Goal: Task Accomplishment & Management: Complete application form

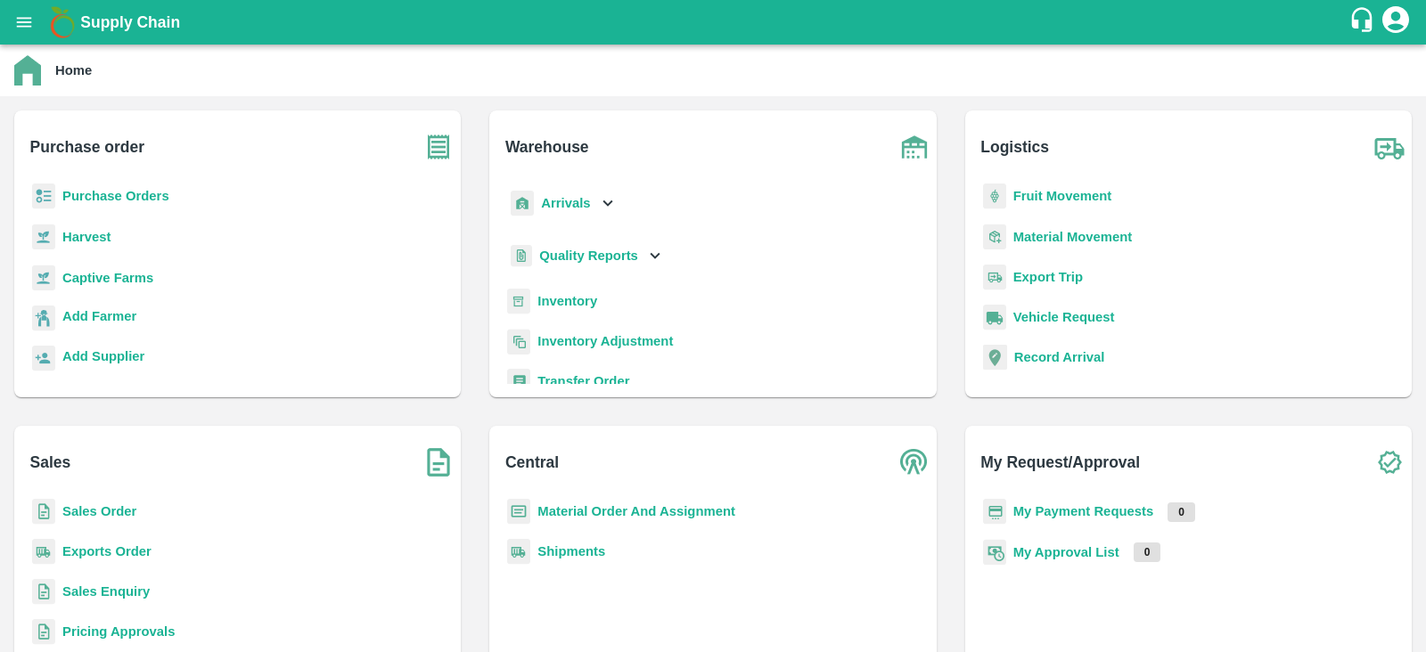
click at [96, 272] on b "Captive Farms" at bounding box center [107, 278] width 91 height 14
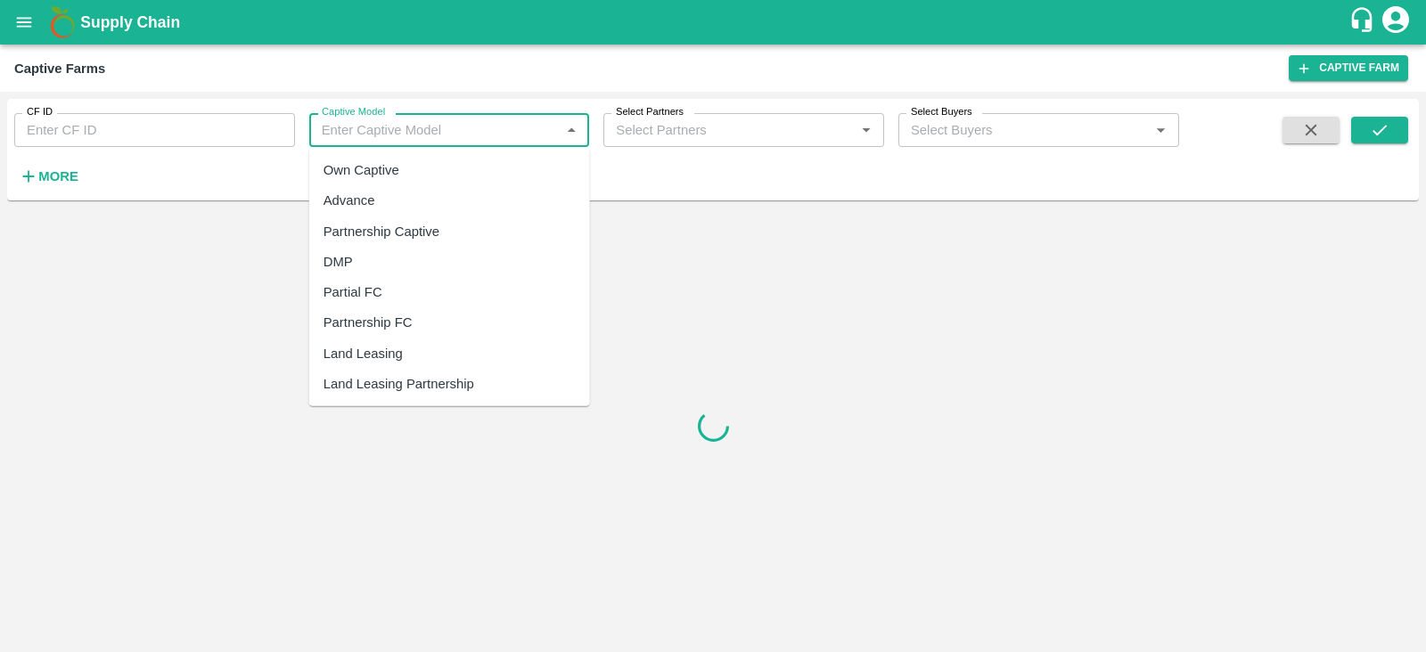
click at [394, 127] on input "Captive Model" at bounding box center [435, 130] width 241 height 23
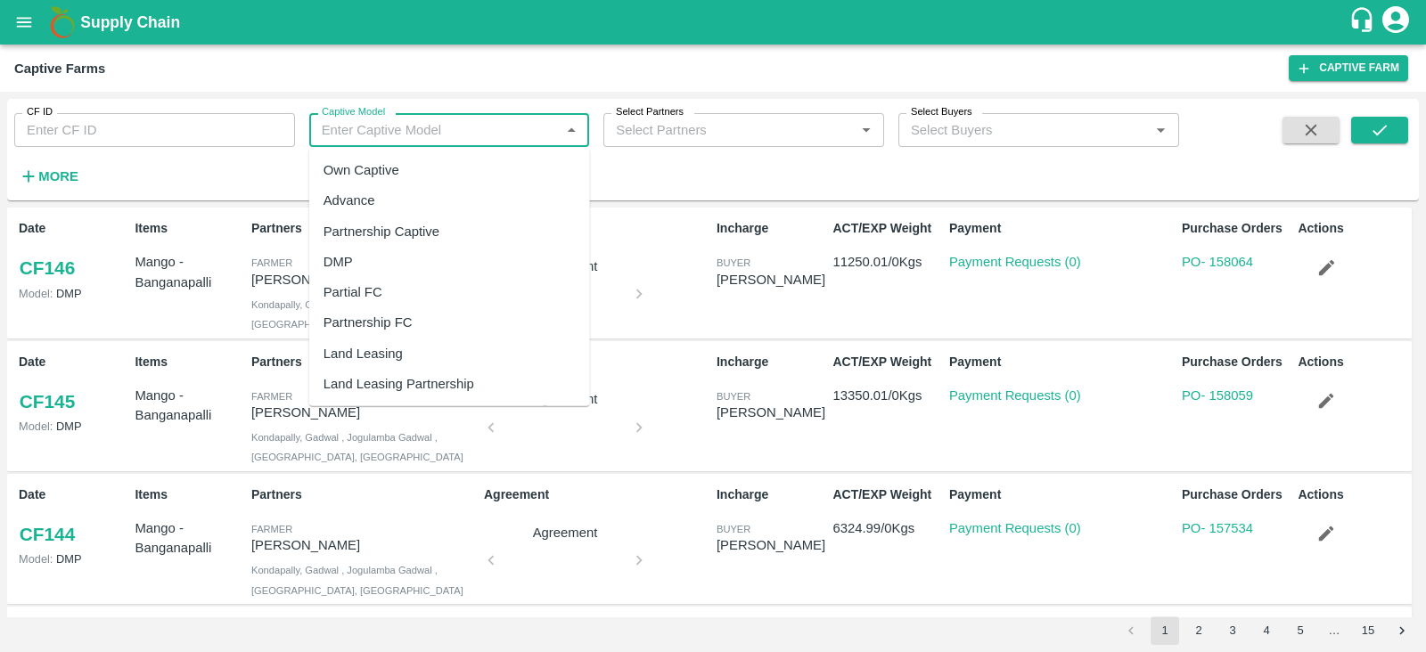
click at [358, 349] on div "Land Leasing" at bounding box center [363, 354] width 79 height 20
type input "Land Leasing"
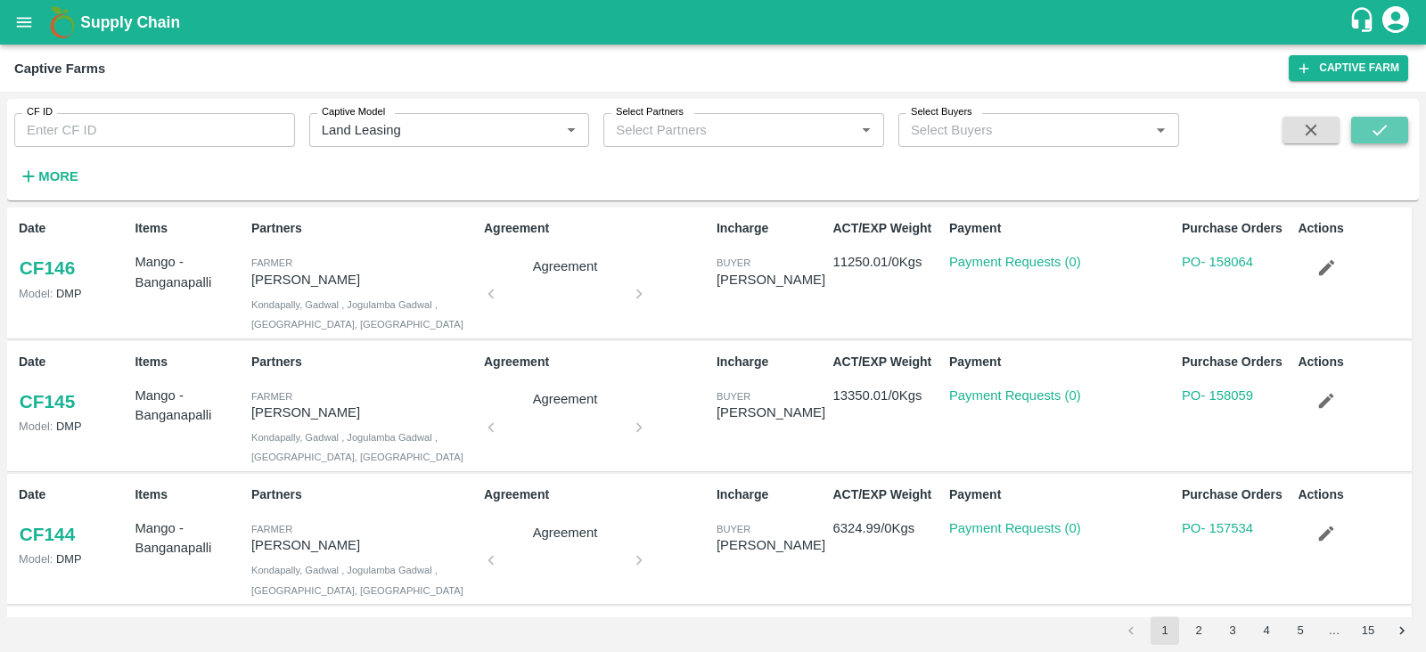
click at [1399, 130] on button "submit" at bounding box center [1379, 130] width 57 height 27
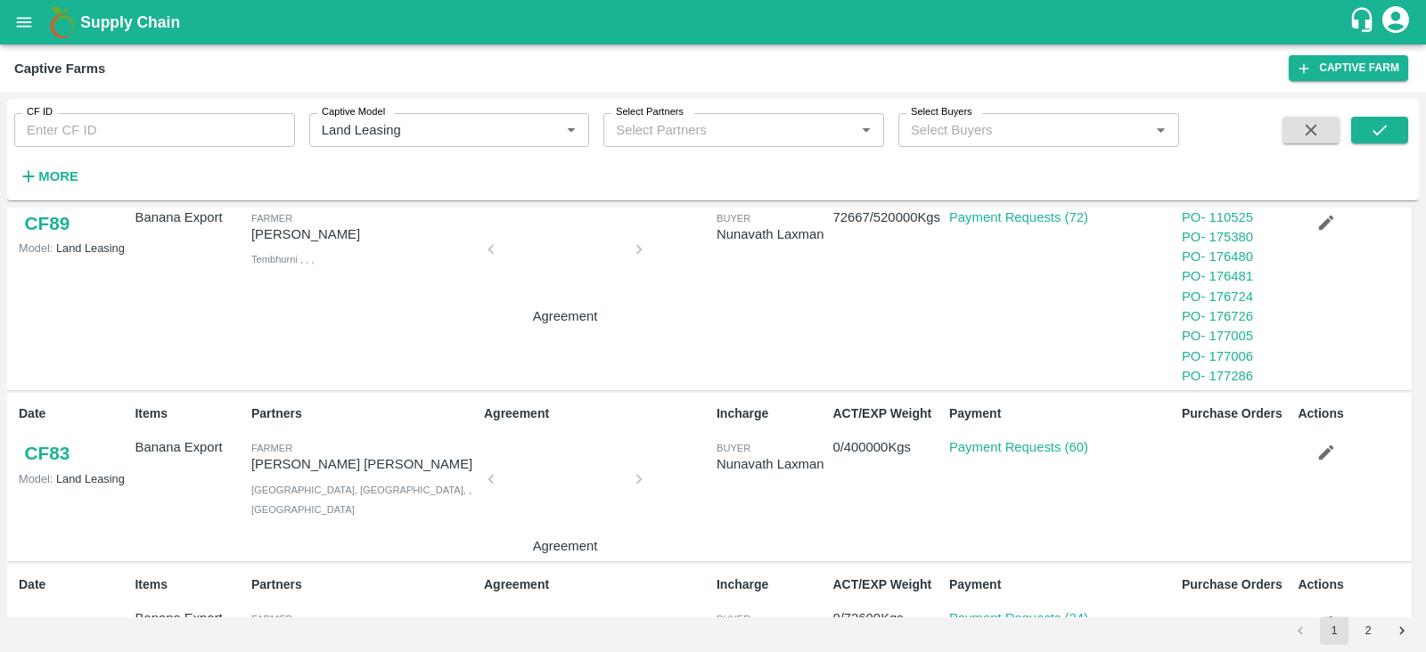
scroll to position [1070, 0]
click at [1038, 440] on link "Payment Requests (60)" at bounding box center [1018, 446] width 139 height 14
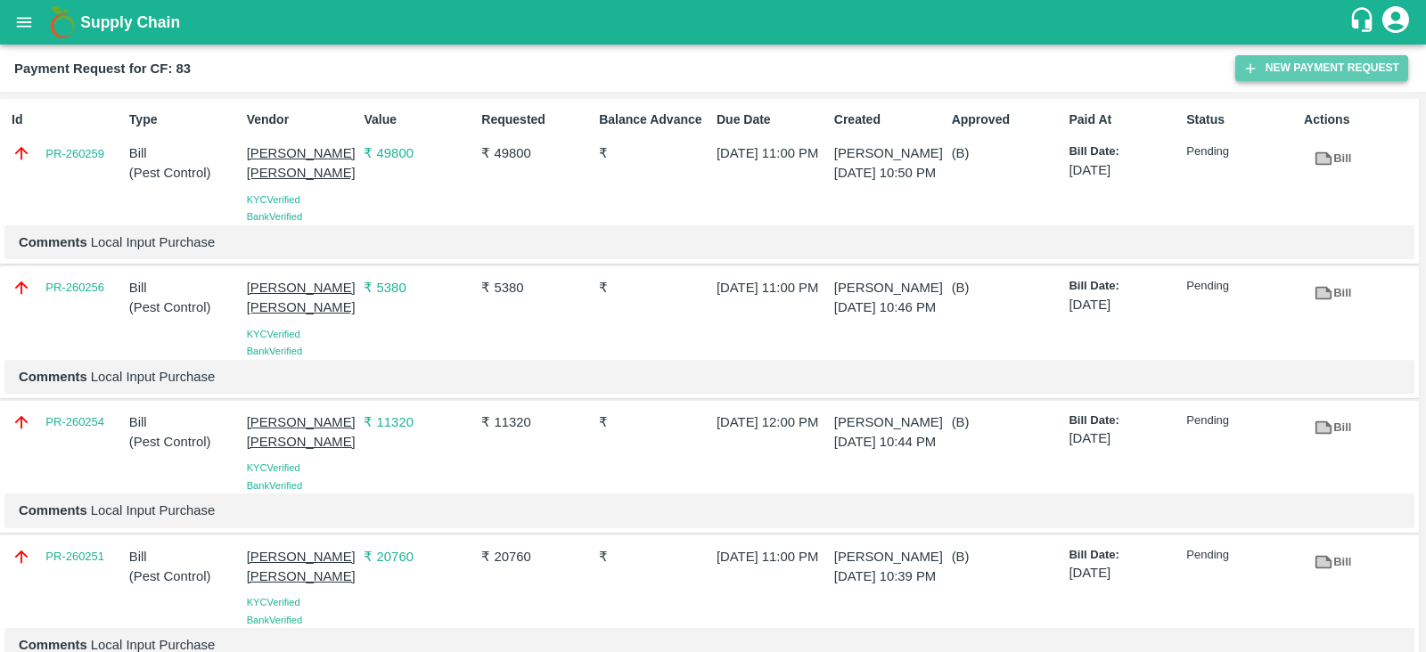
click at [1305, 66] on button "New Payment Request" at bounding box center [1321, 68] width 173 height 26
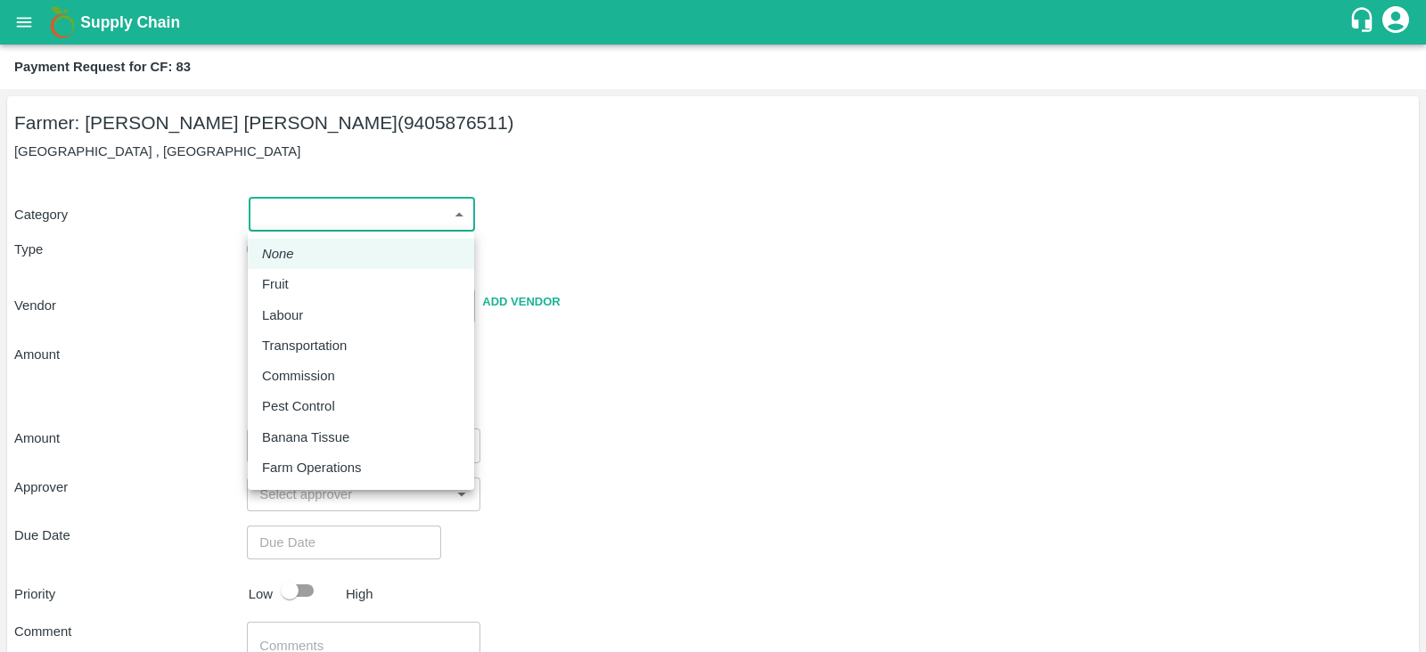
click at [331, 217] on body "Supply Chain Payment Request for CF: 83 Farmer: Vijay Ravindra Shinde (94058765…" at bounding box center [713, 326] width 1426 height 652
click at [300, 282] on div "Fruit" at bounding box center [361, 285] width 198 height 20
type input "1"
type input "Vijay Ravindra Shinde - 9405876511(Farmer)"
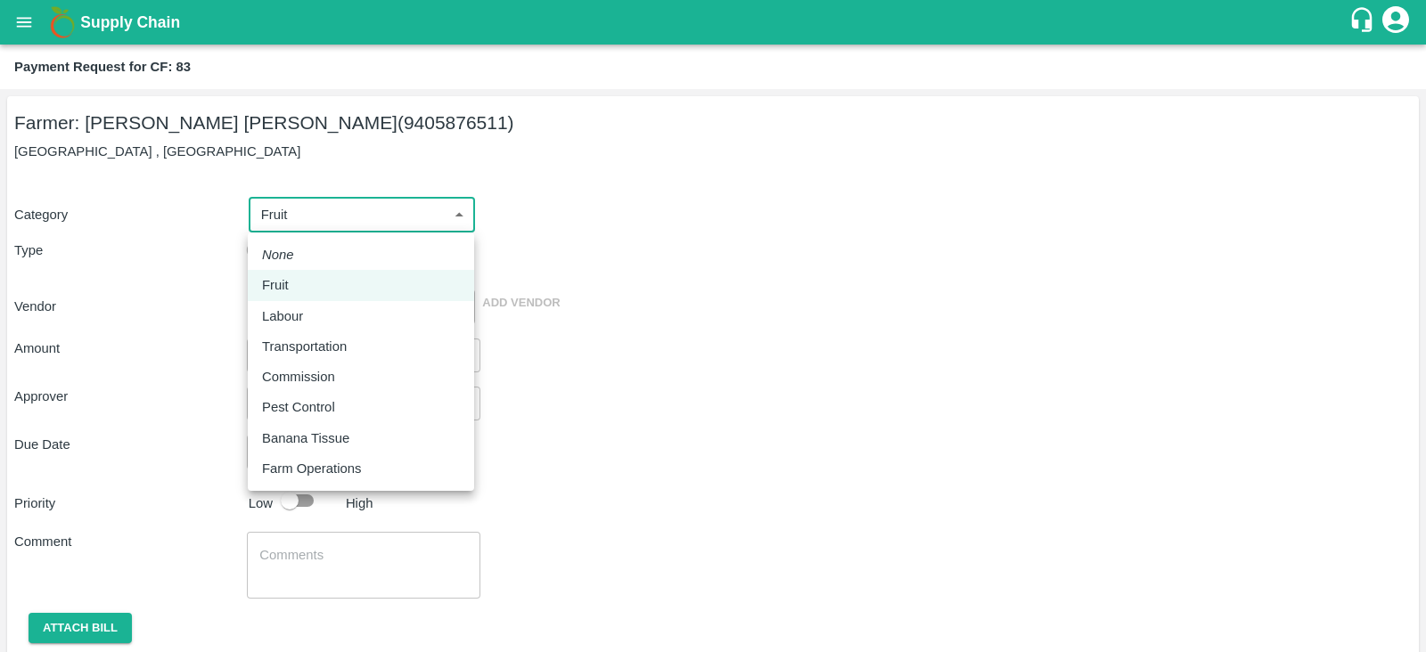
click at [402, 216] on body "Supply Chain Payment Request for CF: 83 Farmer: Vijay Ravindra Shinde (94058765…" at bounding box center [713, 326] width 1426 height 652
click at [316, 310] on div "Labour" at bounding box center [361, 317] width 198 height 20
type input "2"
radio input "false"
radio input "true"
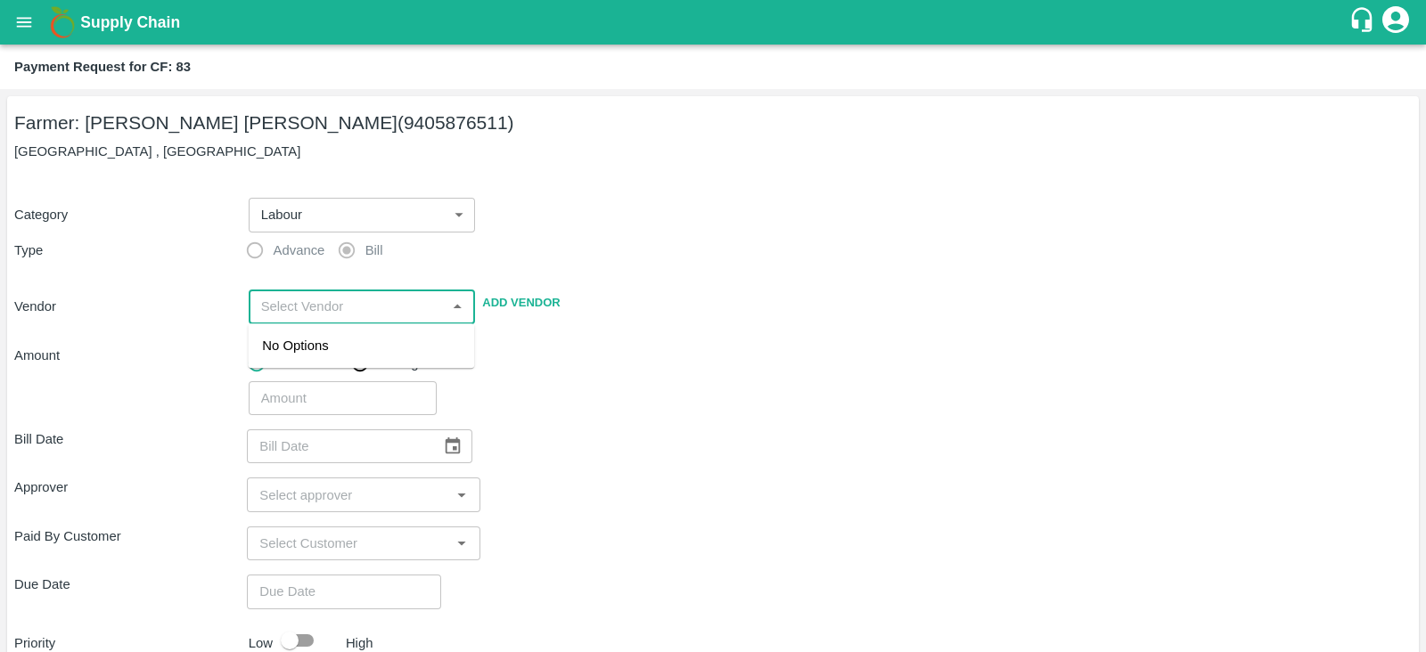
click at [363, 313] on input "input" at bounding box center [347, 306] width 187 height 23
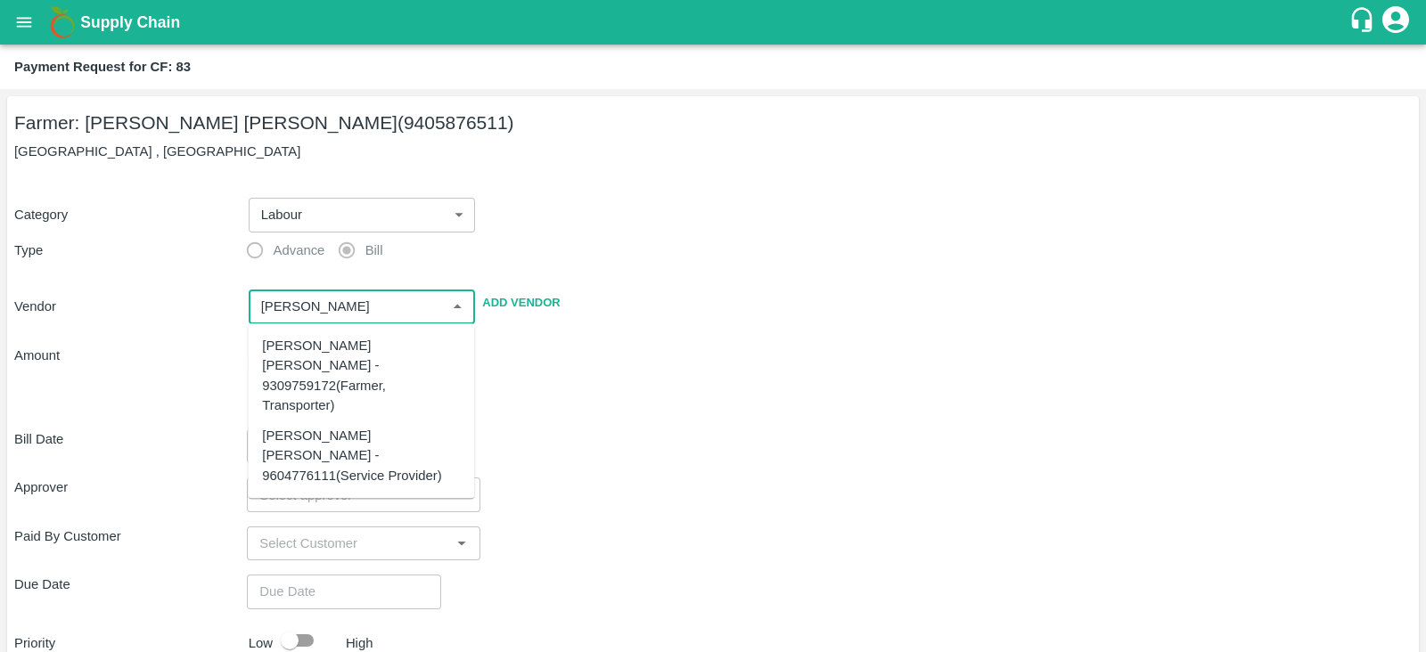
click at [352, 426] on div "Sujit Mahadev Bhosale - 9604776111(Service Provider)" at bounding box center [361, 456] width 198 height 60
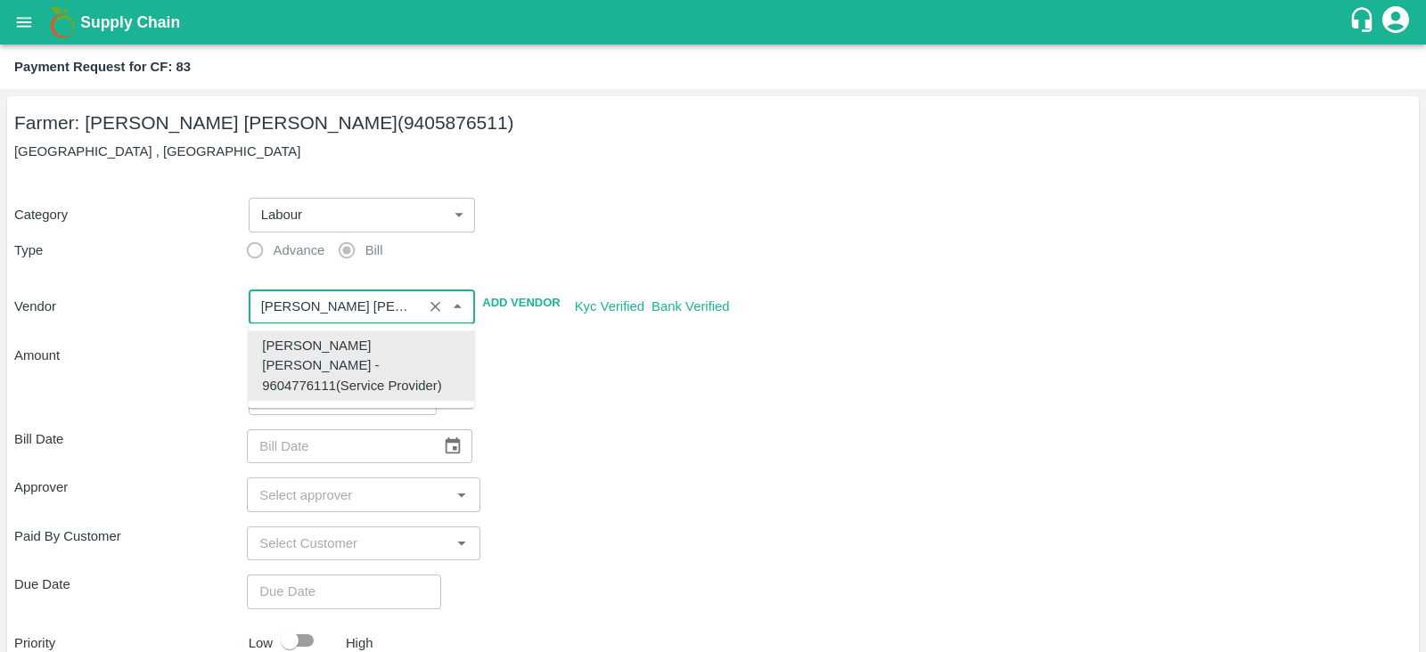
type input "Sujit Mahadev Bhosale - 9604776111(Service Provider)"
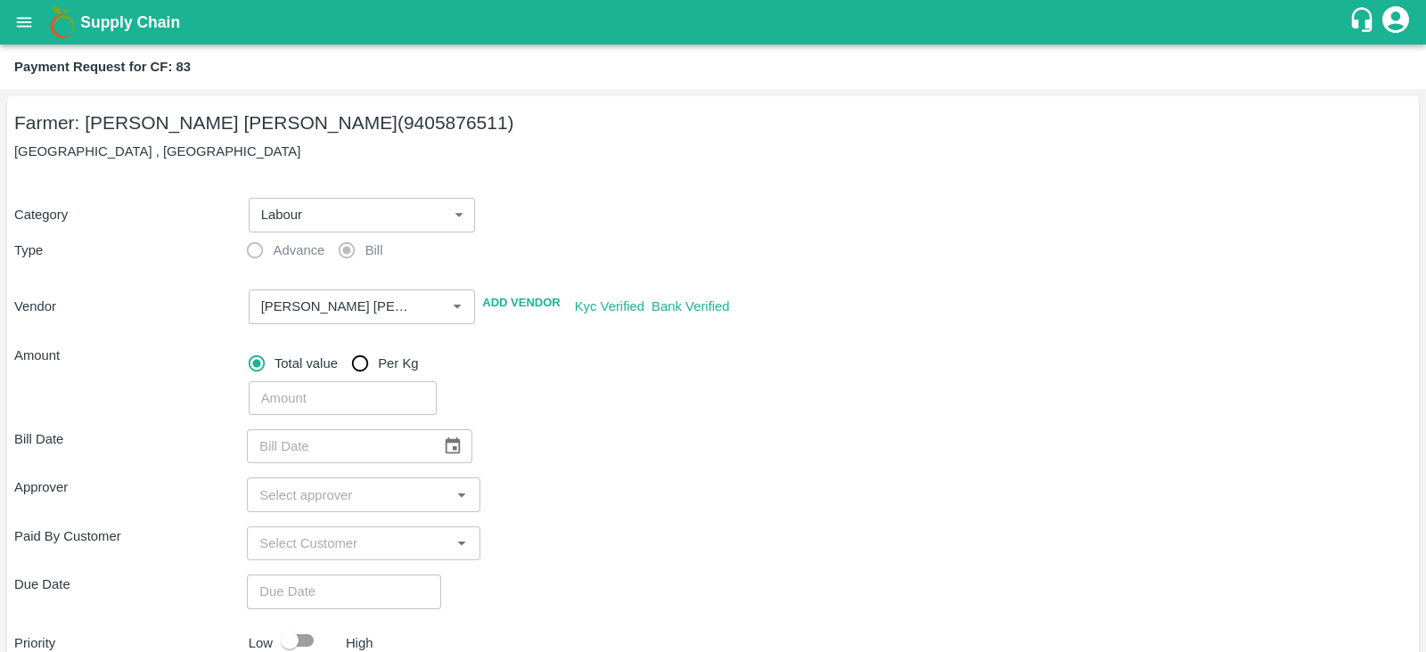
click at [304, 404] on input "number" at bounding box center [343, 398] width 188 height 34
type input "24080"
click at [443, 450] on icon "Choose date" at bounding box center [453, 447] width 20 height 20
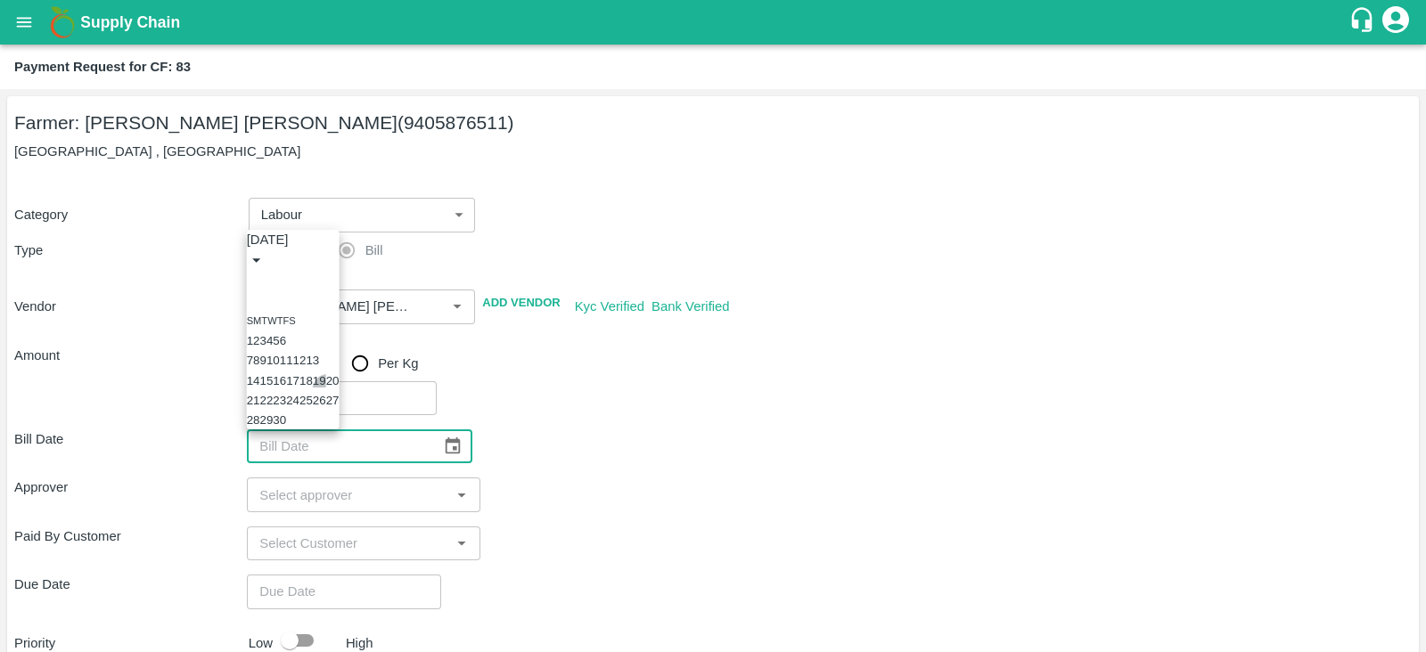
click at [326, 374] on button "19" at bounding box center [319, 380] width 13 height 13
type input "19/09/2025"
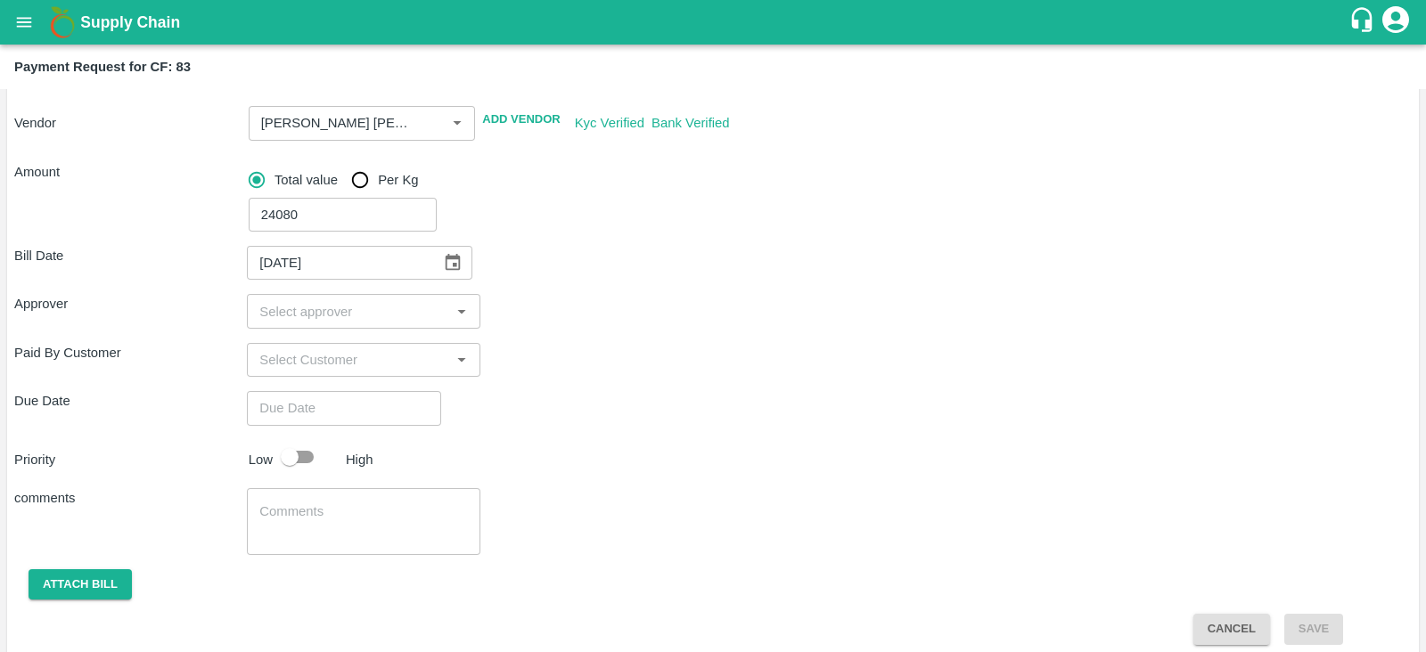
scroll to position [185, 0]
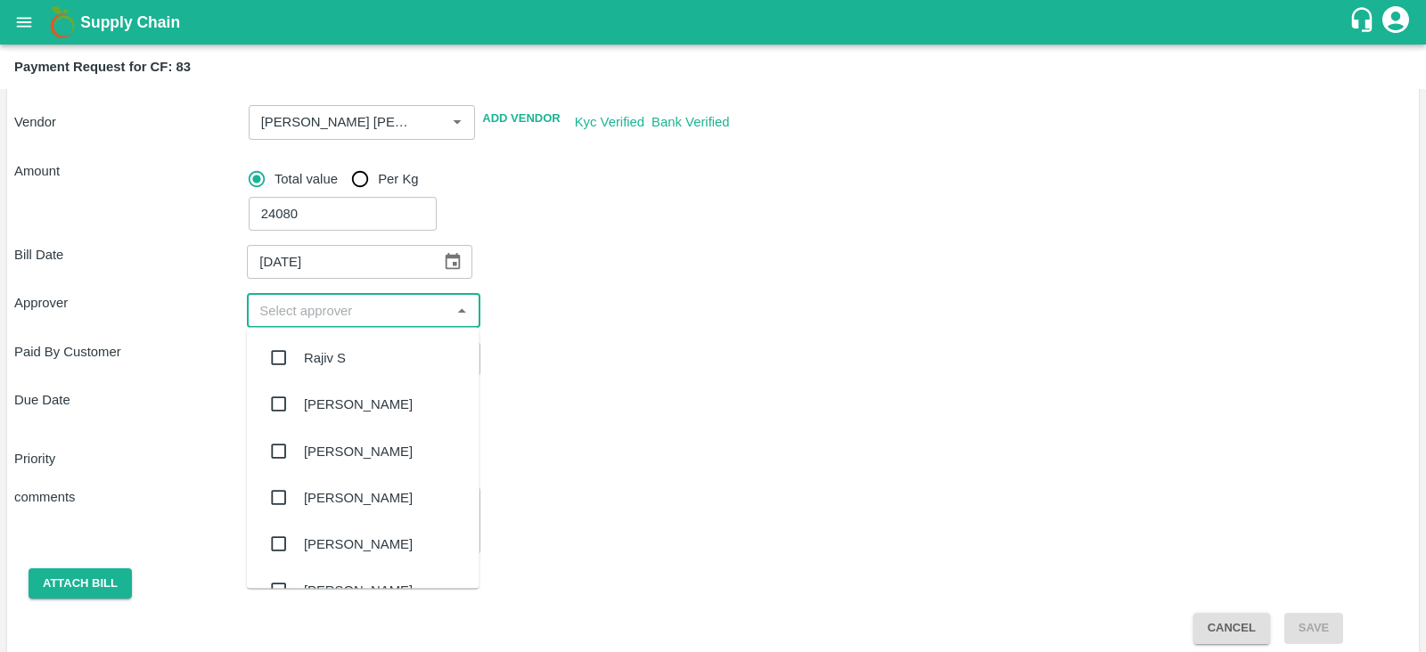
click at [370, 313] on input "input" at bounding box center [348, 310] width 193 height 23
type input "ki"
click at [321, 365] on div "Kiran Naik" at bounding box center [358, 359] width 109 height 20
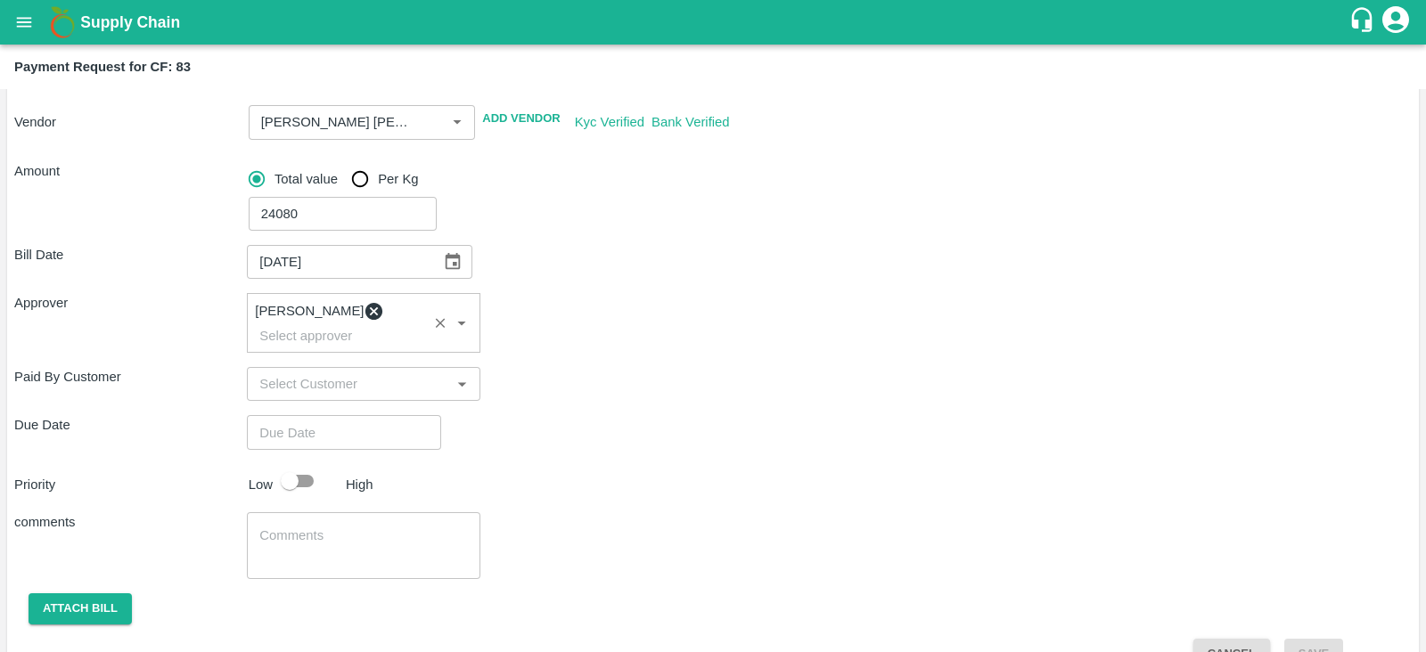
type input "DD/MM/YYYY hh:mm aa"
click at [339, 415] on input "DD/MM/YYYY hh:mm aa" at bounding box center [338, 432] width 182 height 34
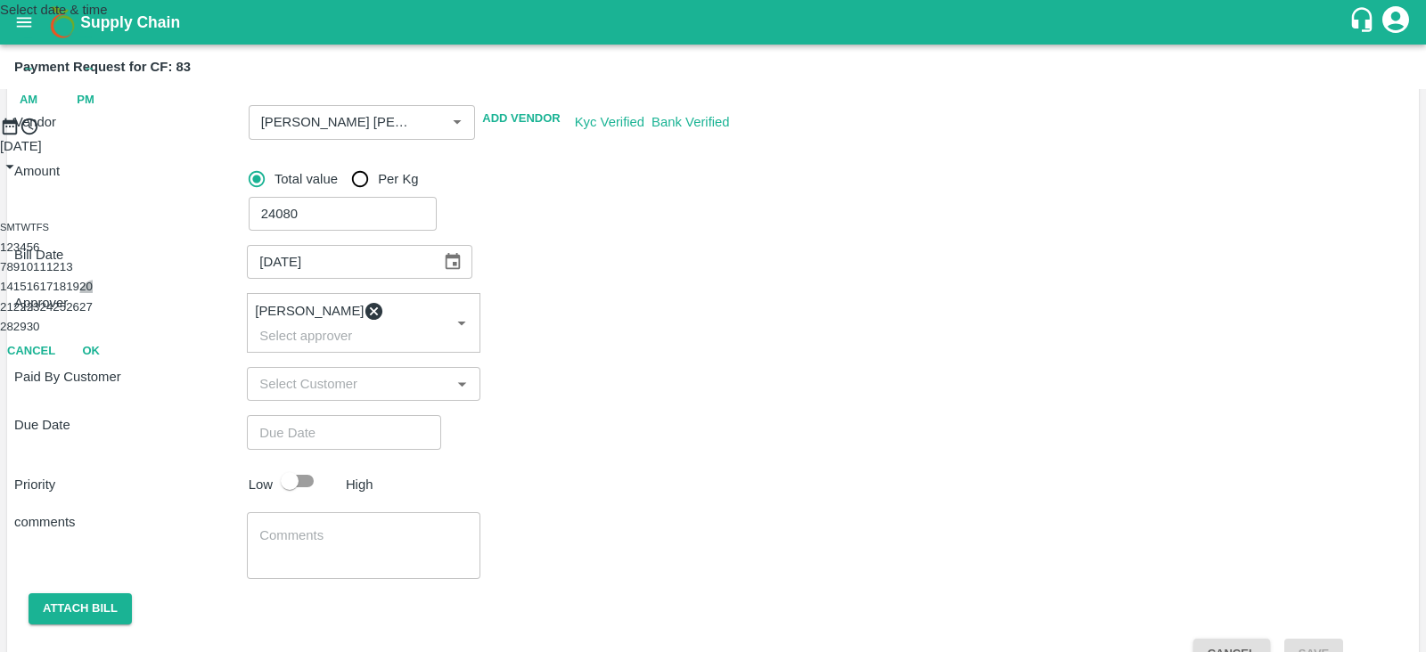
click at [93, 293] on button "20" at bounding box center [85, 286] width 13 height 13
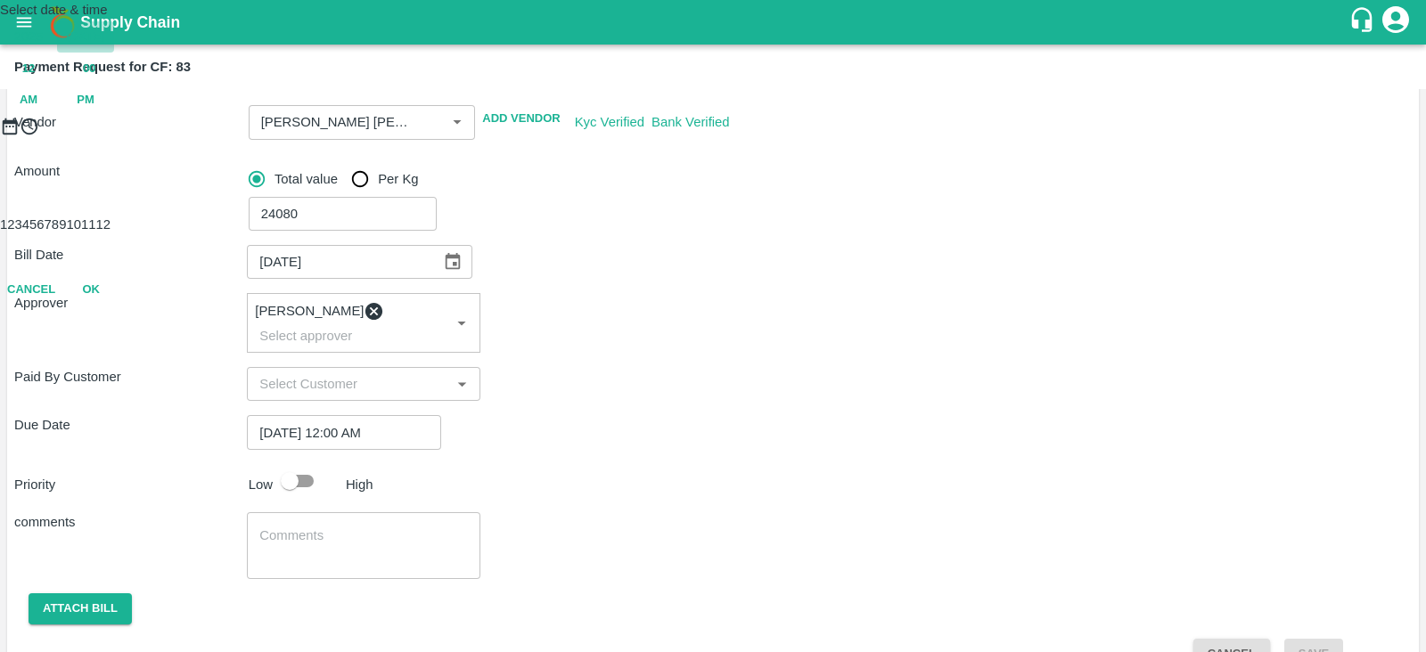
click at [104, 47] on span "Sep 20" at bounding box center [85, 37] width 38 height 21
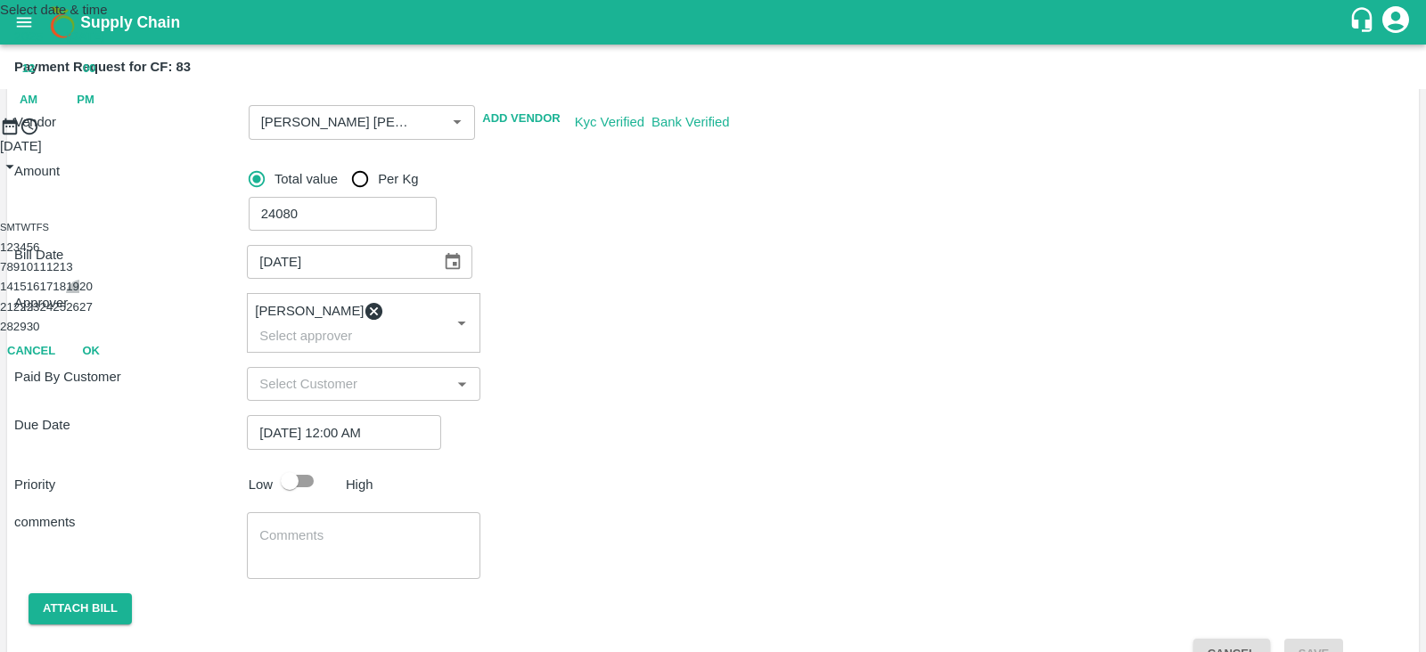
click at [79, 293] on button "19" at bounding box center [72, 286] width 13 height 13
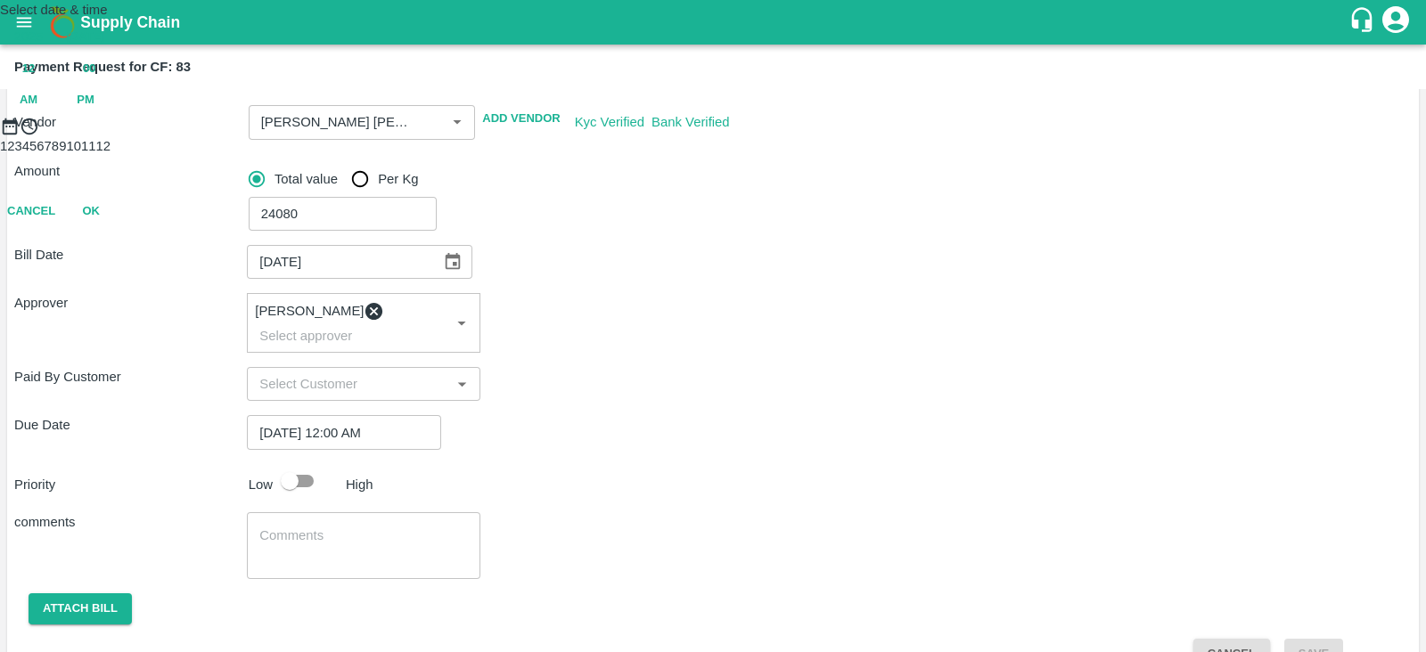
click at [783, 136] on div at bounding box center [713, 136] width 1426 height 0
click at [781, 136] on div at bounding box center [713, 136] width 1426 height 0
click at [35, 79] on span "12" at bounding box center [28, 69] width 12 height 21
click at [777, 136] on div at bounding box center [713, 136] width 1426 height 0
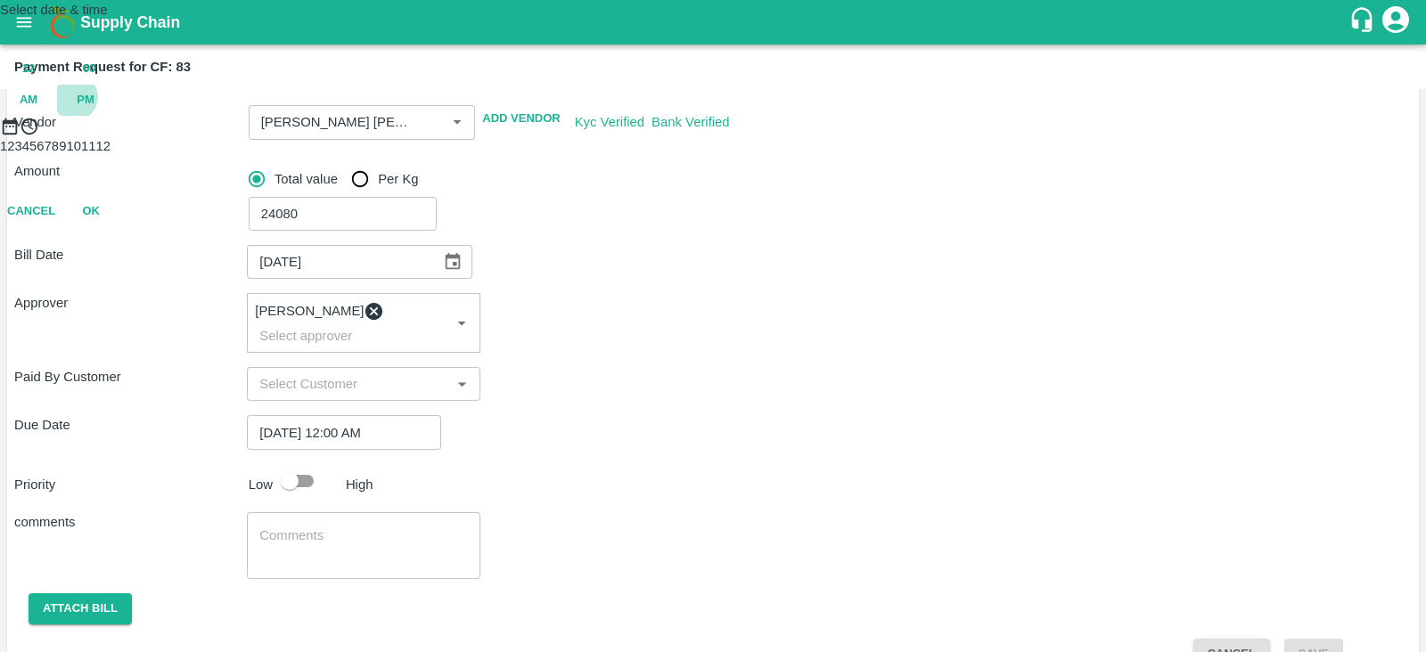
click at [94, 111] on span "PM" at bounding box center [86, 100] width 18 height 21
click at [785, 136] on div at bounding box center [713, 136] width 1426 height 0
type input "19/09/2025 02:00 PM"
click at [94, 111] on span "PM" at bounding box center [86, 100] width 18 height 21
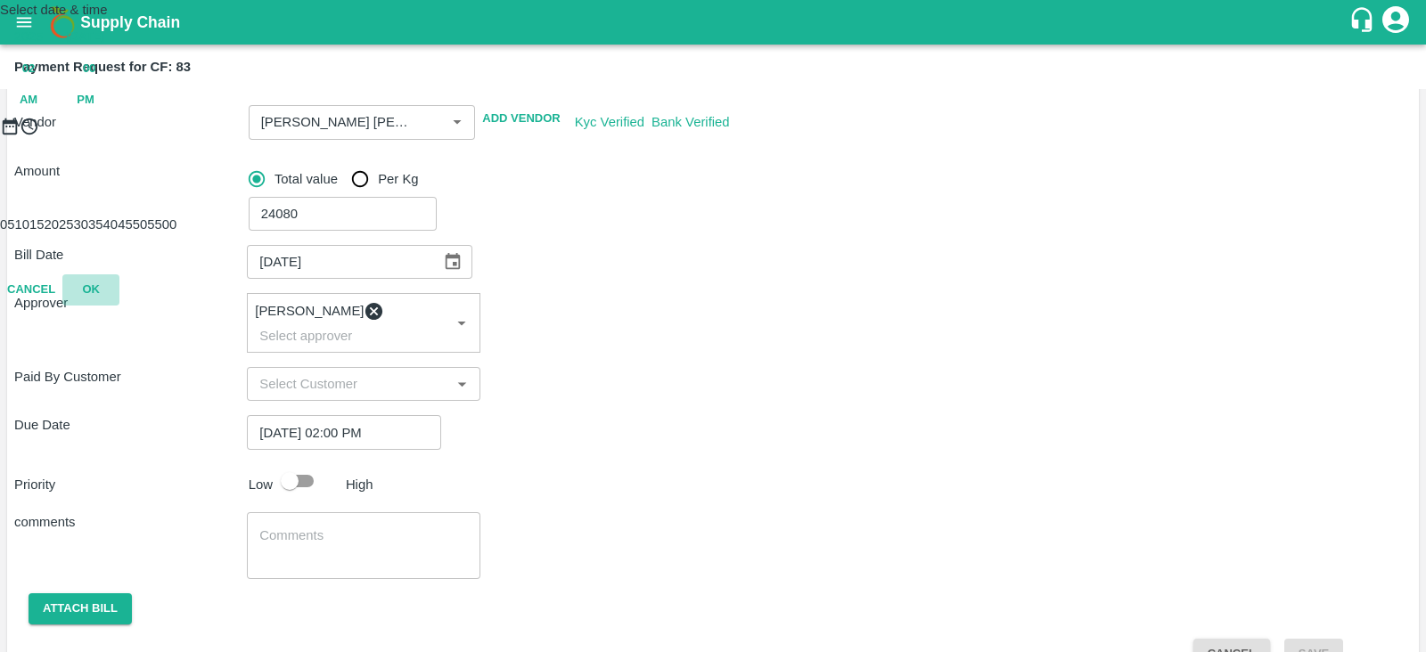
click at [119, 306] on button "OK" at bounding box center [90, 290] width 57 height 31
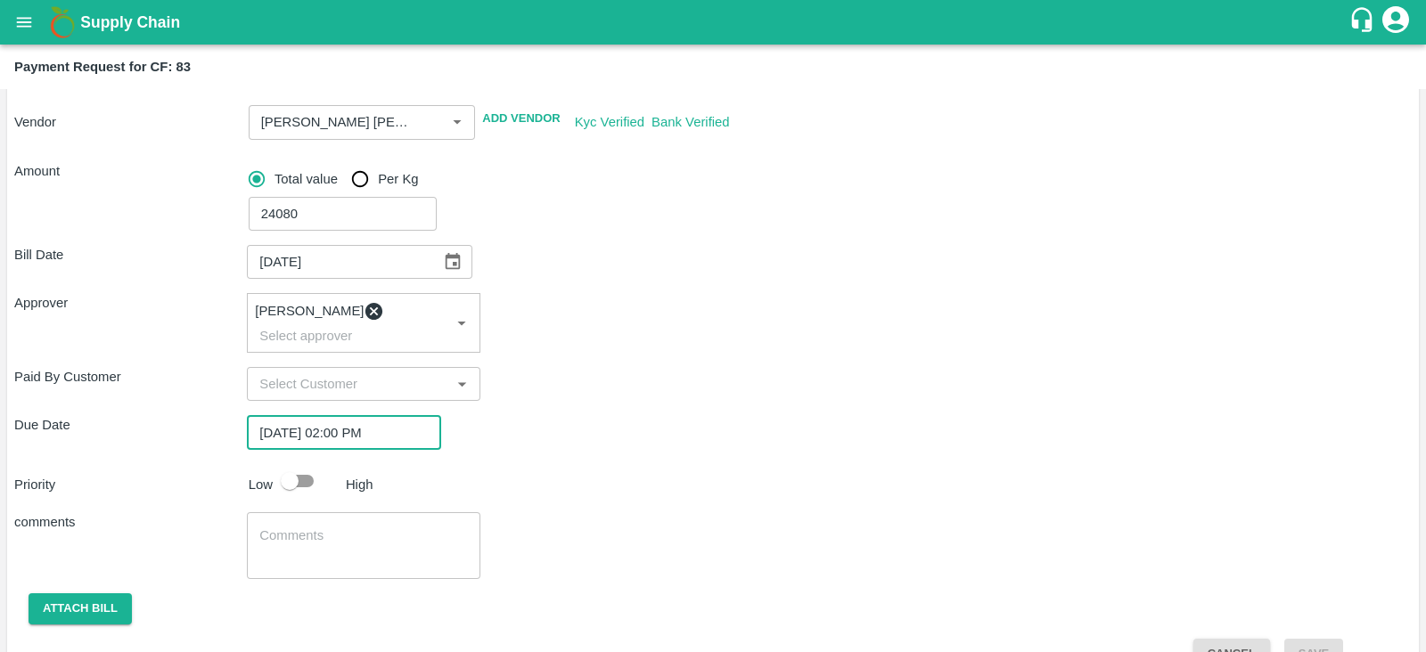
scroll to position [208, 0]
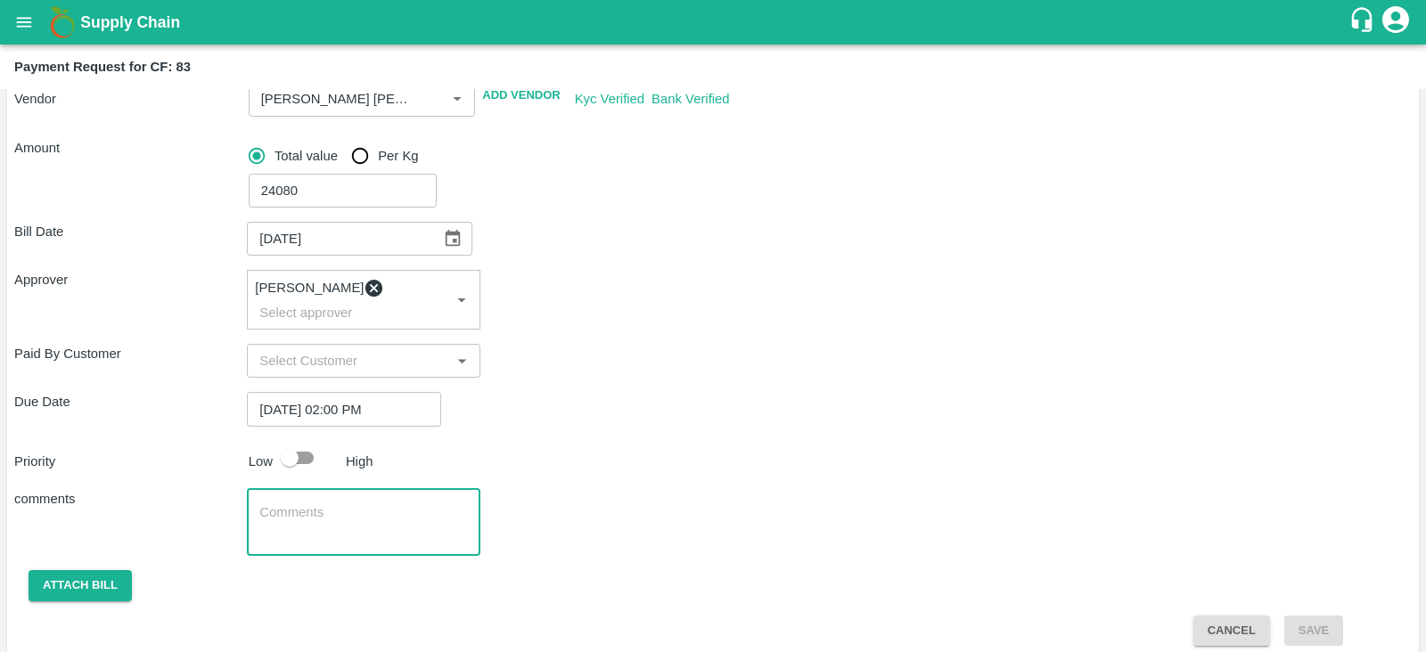
click at [333, 504] on textarea at bounding box center [363, 522] width 208 height 37
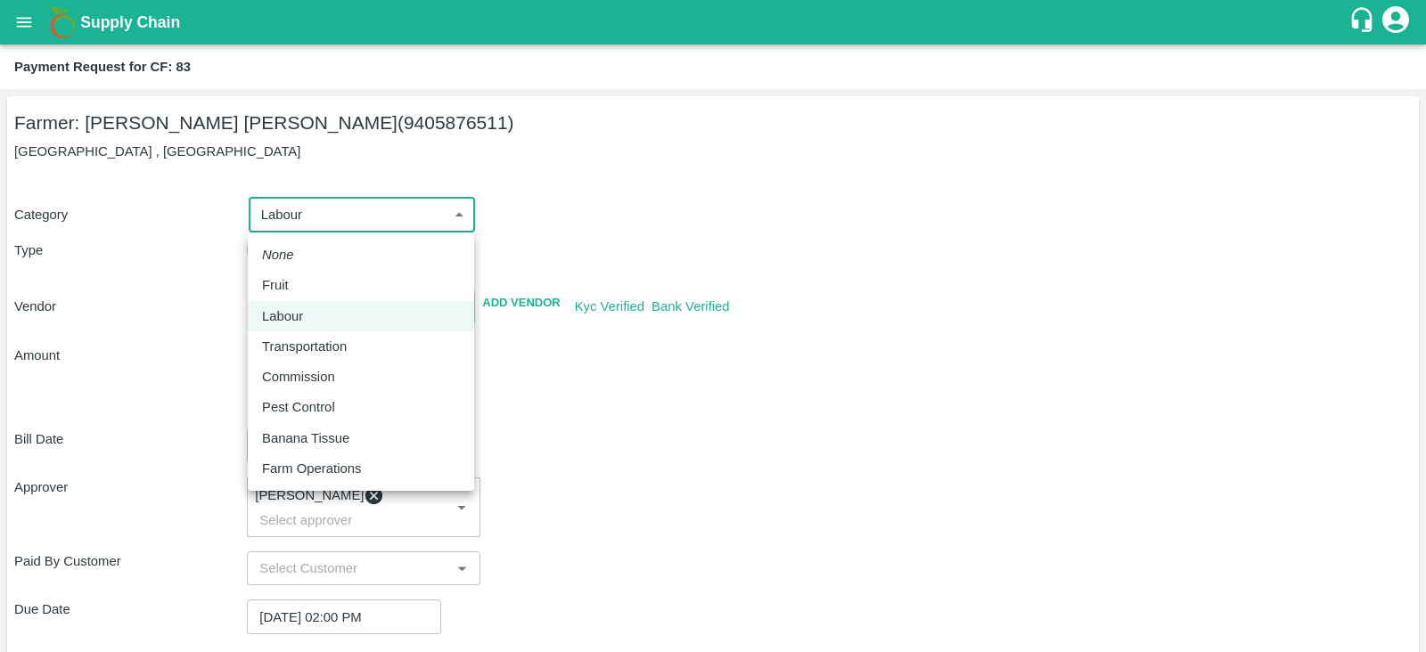
click at [366, 209] on body "Supply Chain Payment Request for CF: 83 Farmer: Vijay Ravindra Shinde (94058765…" at bounding box center [713, 326] width 1426 height 652
click at [306, 409] on p "Pest Control" at bounding box center [298, 408] width 73 height 20
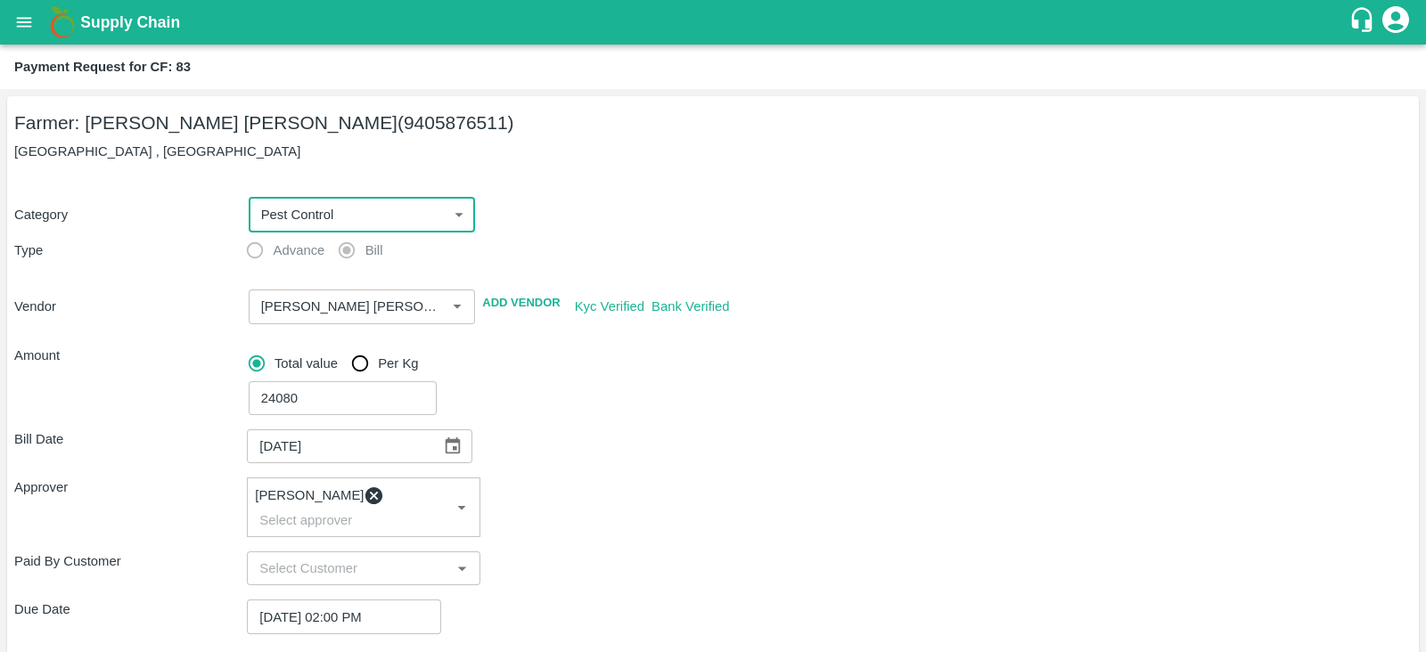
type input "21"
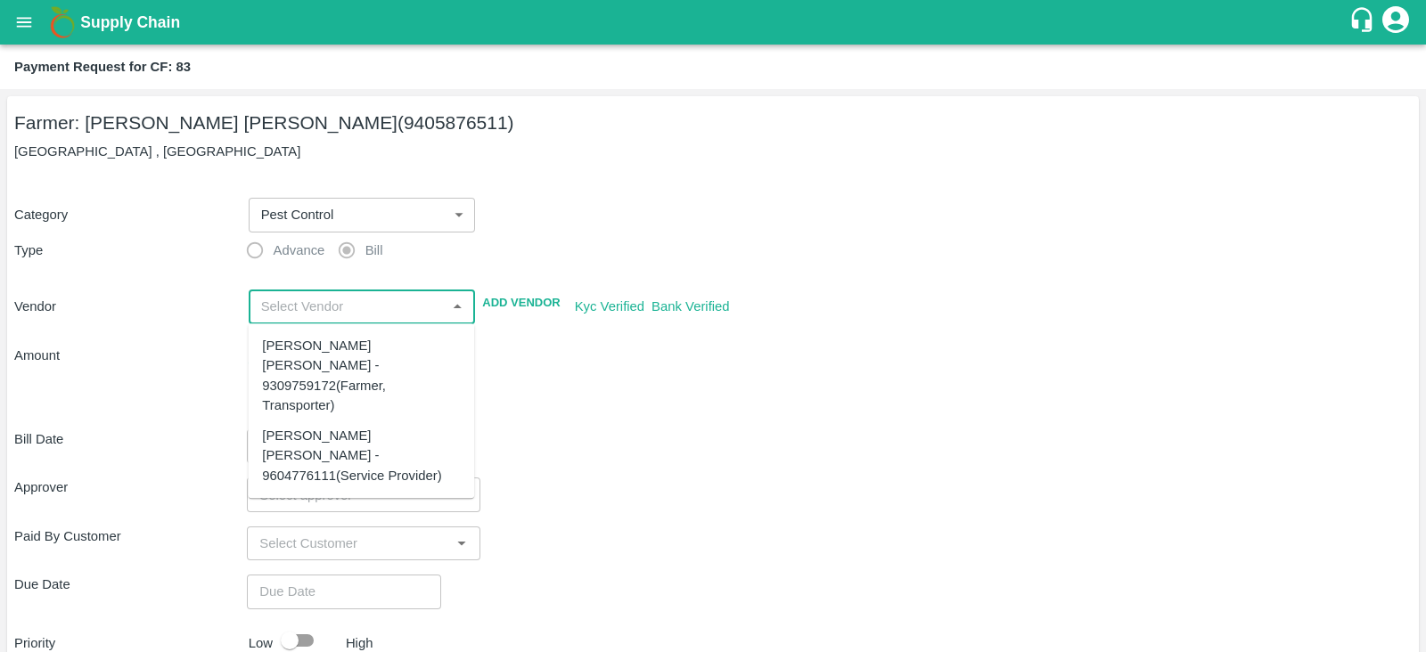
click at [377, 309] on input "input" at bounding box center [347, 306] width 187 height 23
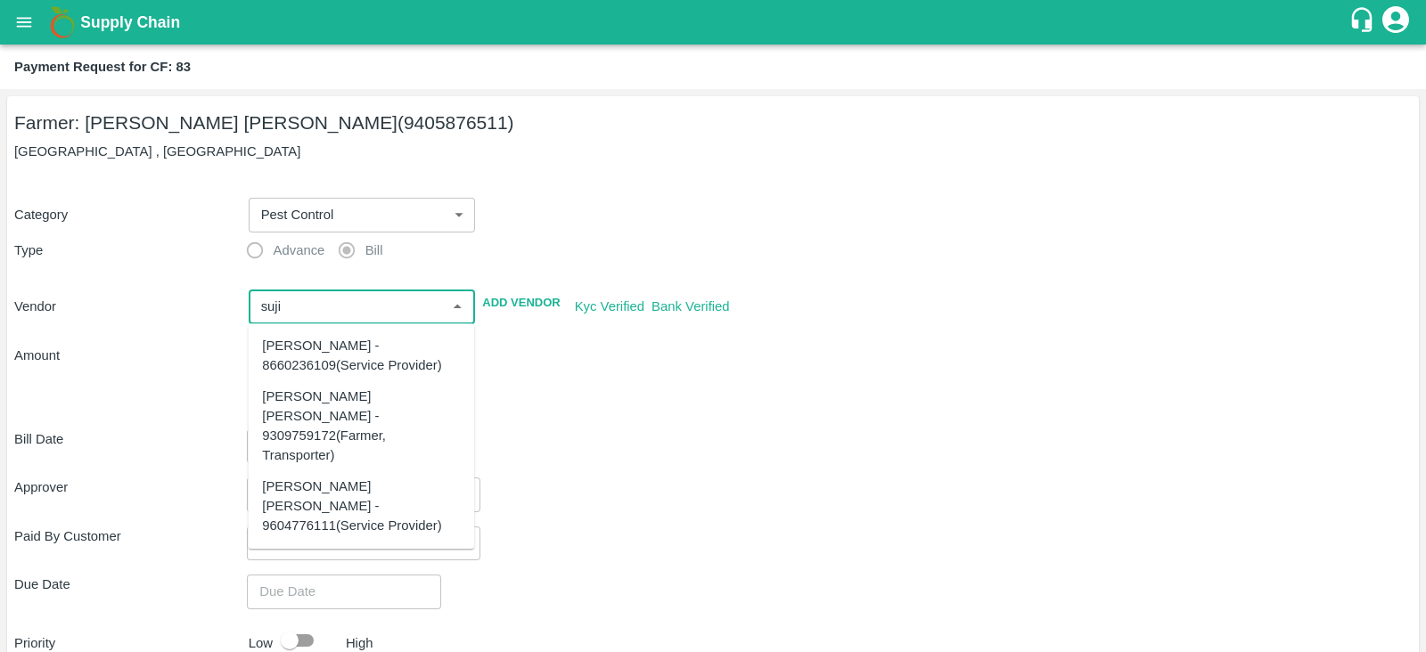
click at [333, 410] on div "Sujit Dattatray Saindre - 9309759172(Farmer, Transporter)" at bounding box center [361, 426] width 198 height 79
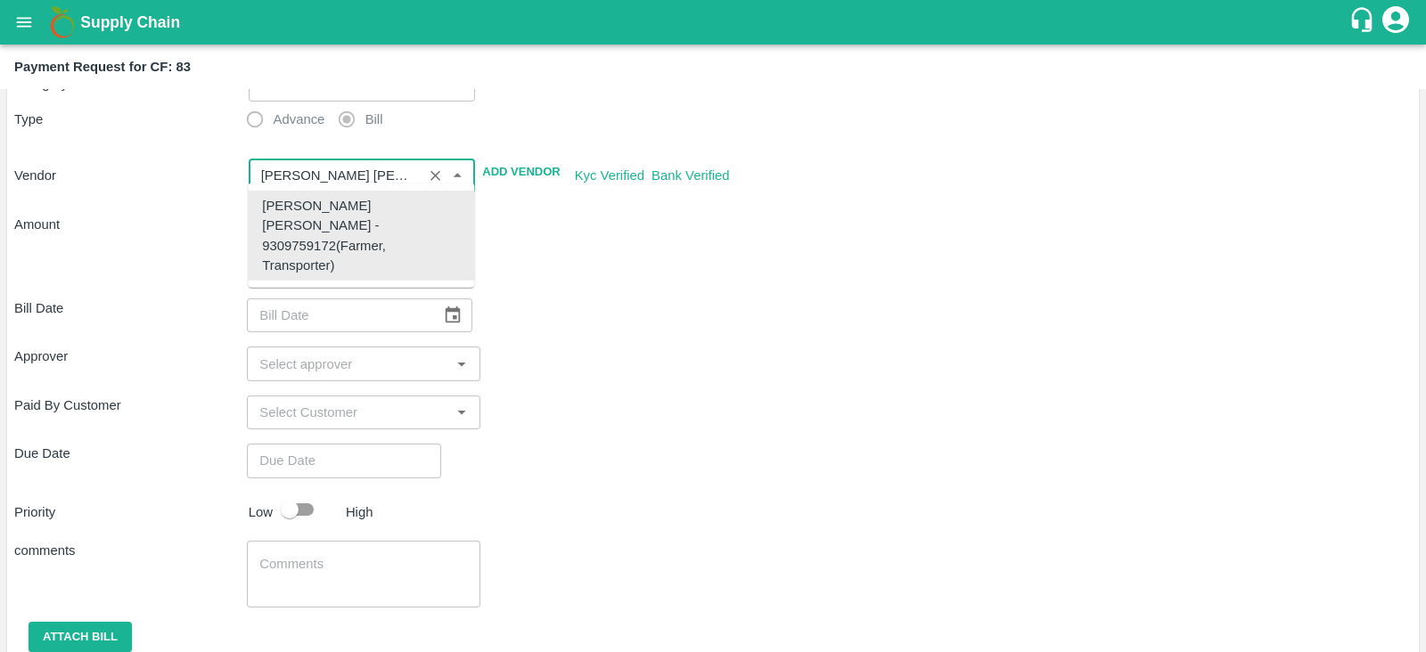
scroll to position [140, 0]
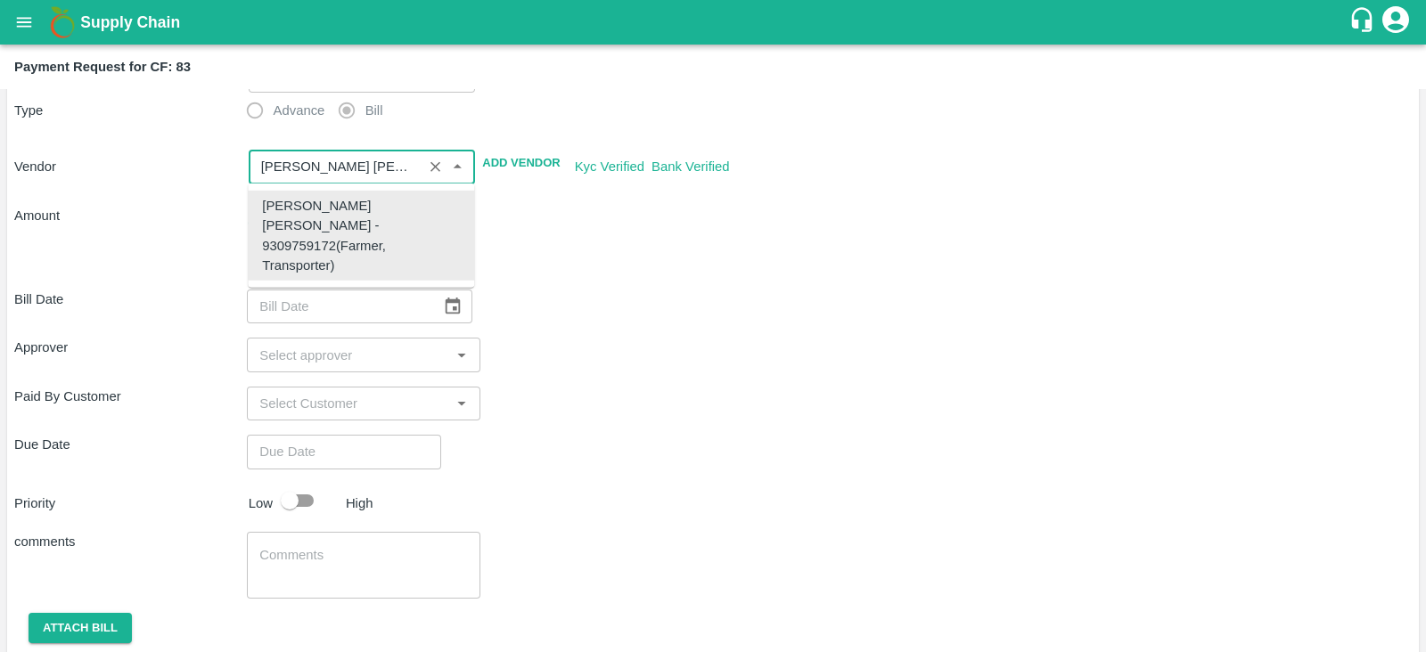
type input "Sujit Dattatray Saindre - 9309759172(Farmer, Transporter)"
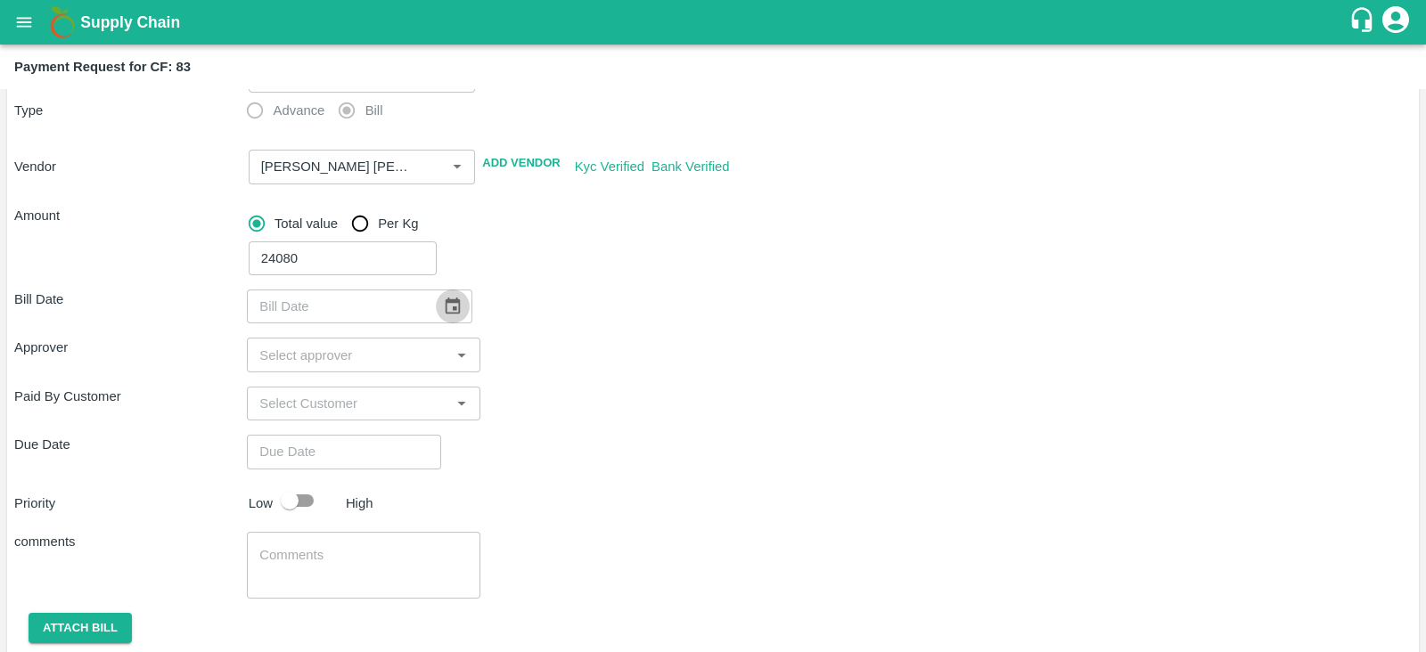
click at [452, 309] on icon "Choose date" at bounding box center [453, 306] width 15 height 17
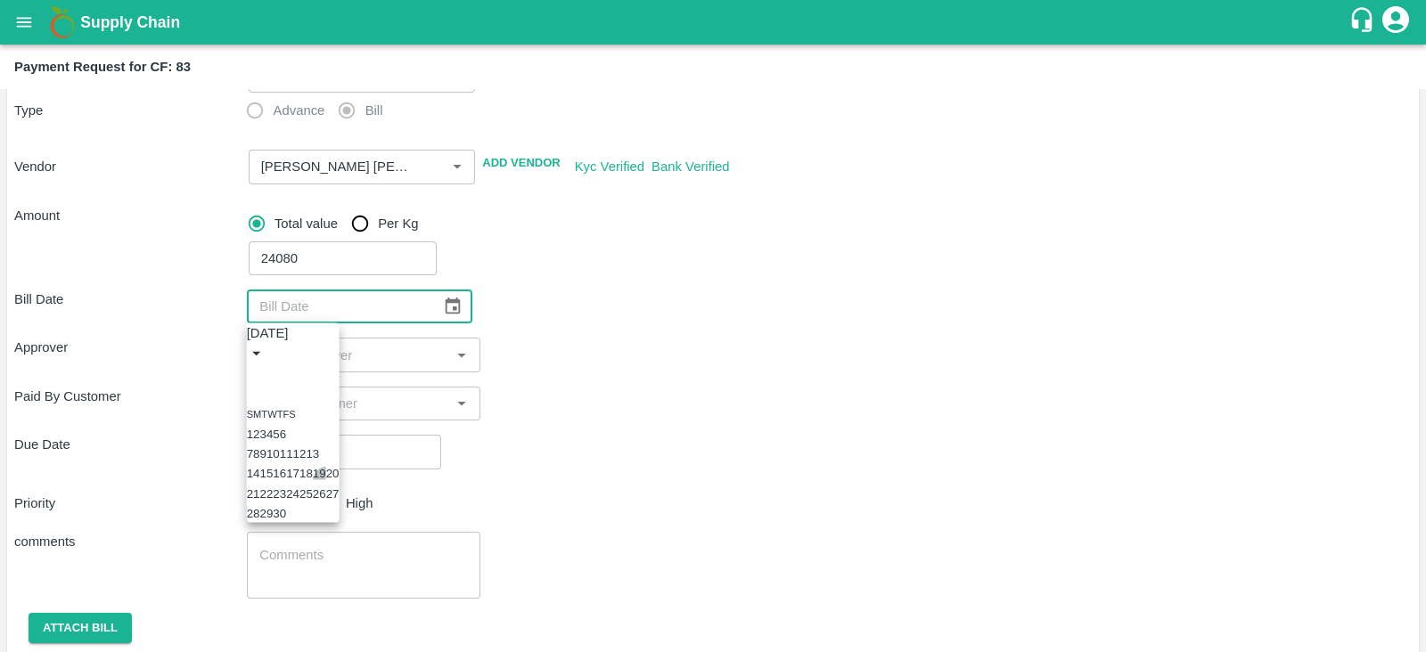
click at [326, 480] on button "19" at bounding box center [319, 473] width 13 height 13
type input "19/09/2025"
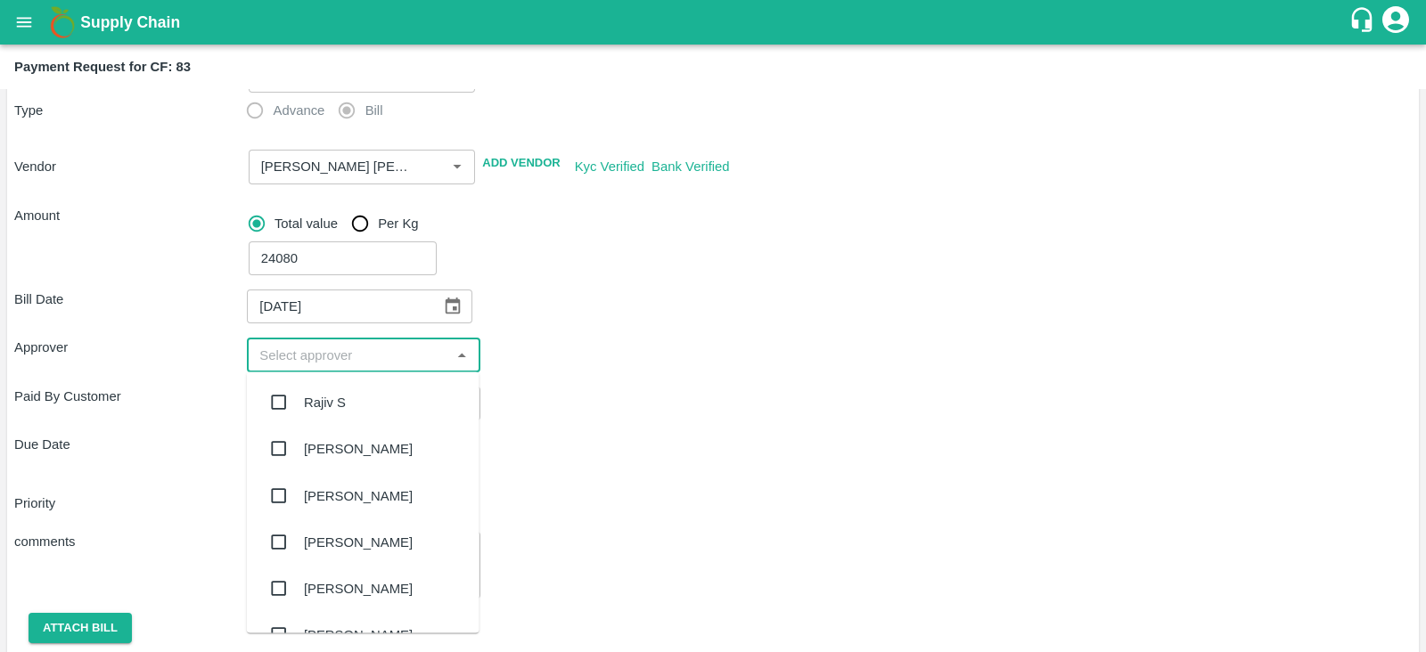
click at [423, 359] on input "input" at bounding box center [348, 354] width 193 height 23
type input "ki"
click at [348, 412] on div "Kiran Naik" at bounding box center [358, 403] width 109 height 20
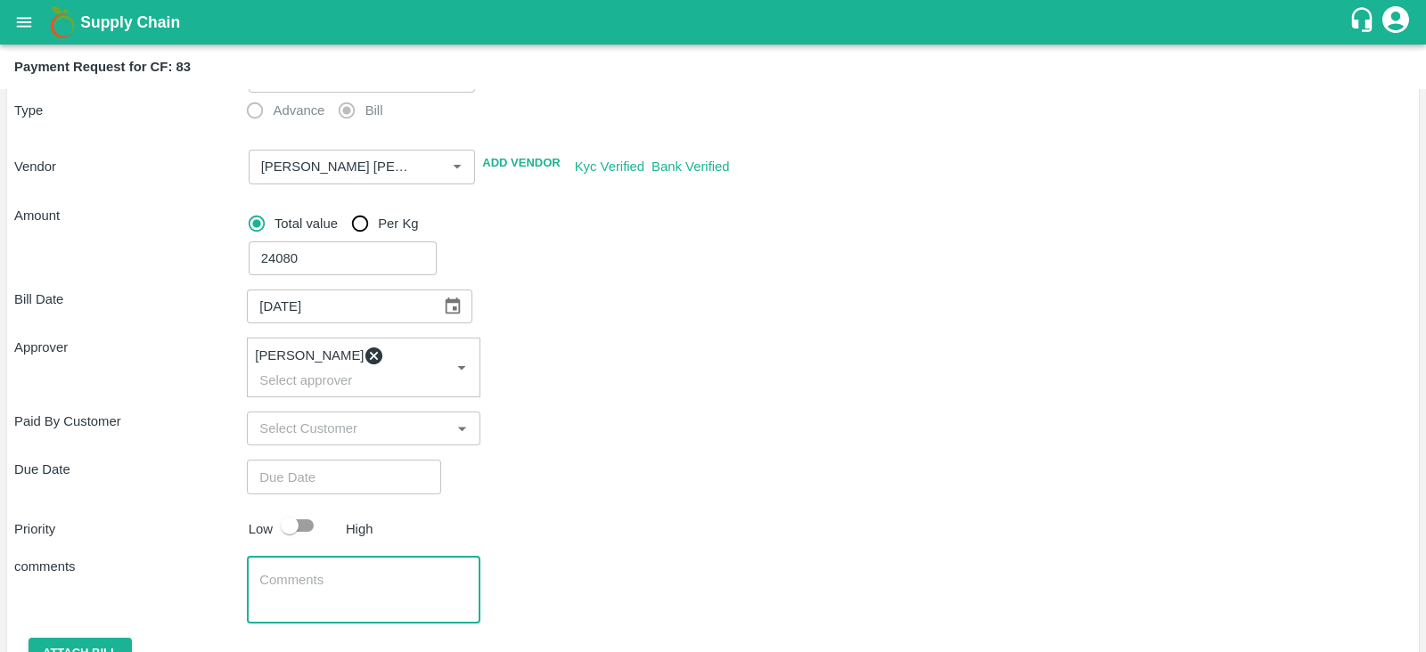
click at [290, 571] on textarea at bounding box center [363, 589] width 208 height 37
type textarea "Input Bill"
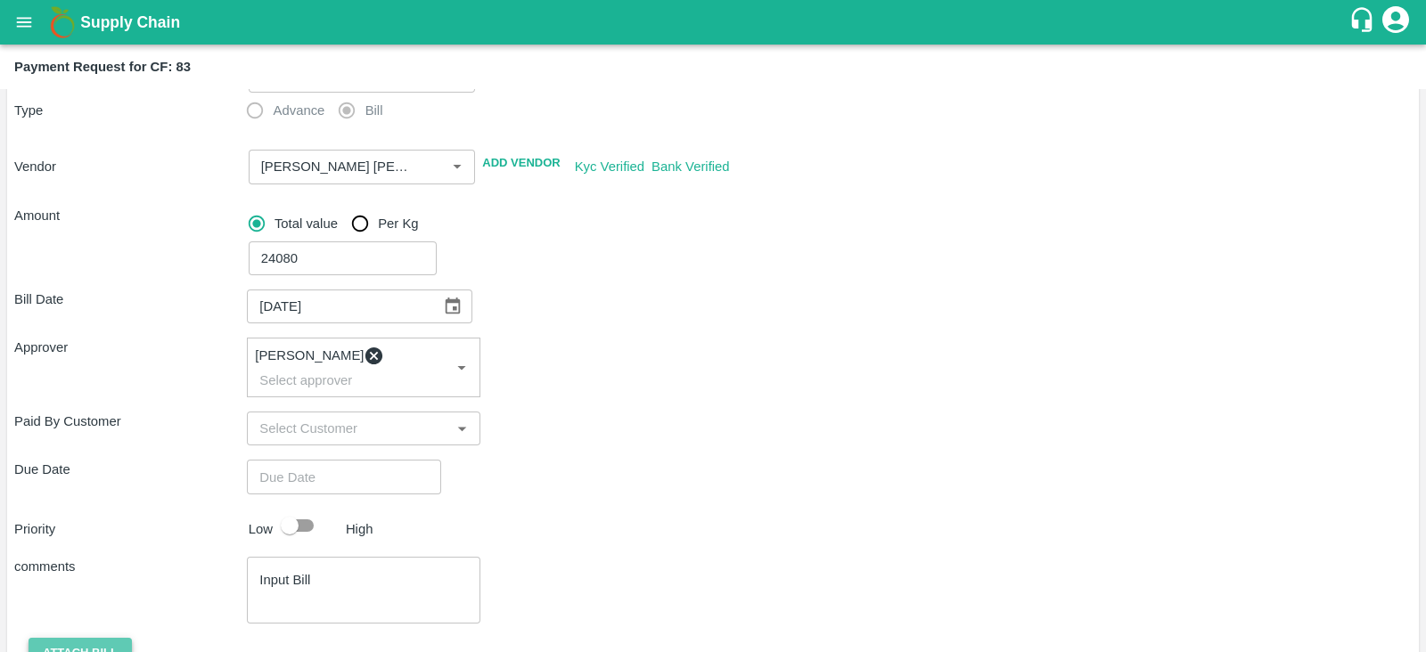
click at [86, 638] on button "Attach bill" at bounding box center [80, 653] width 103 height 31
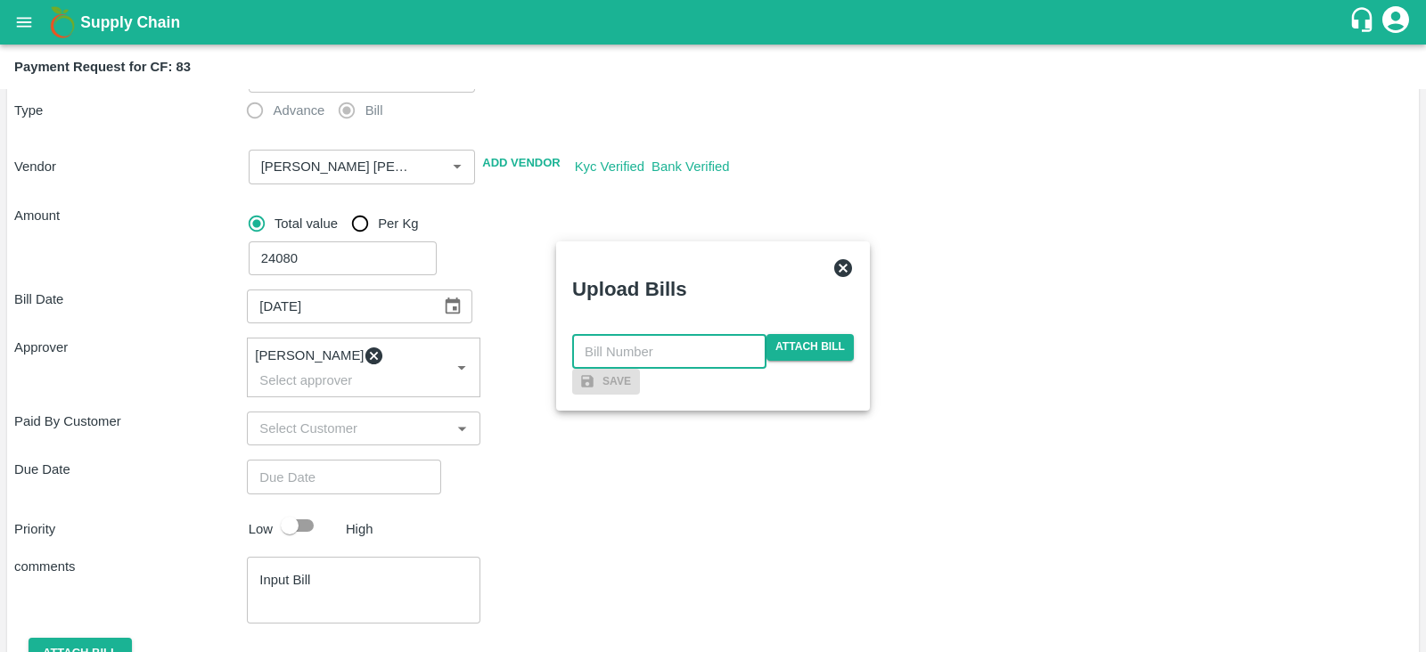
click at [669, 334] on input "text" at bounding box center [669, 351] width 194 height 34
type input "1015"
click at [824, 334] on span "Attach bill" at bounding box center [810, 347] width 87 height 26
click at [0, 0] on input "Attach bill" at bounding box center [0, 0] width 0 height 0
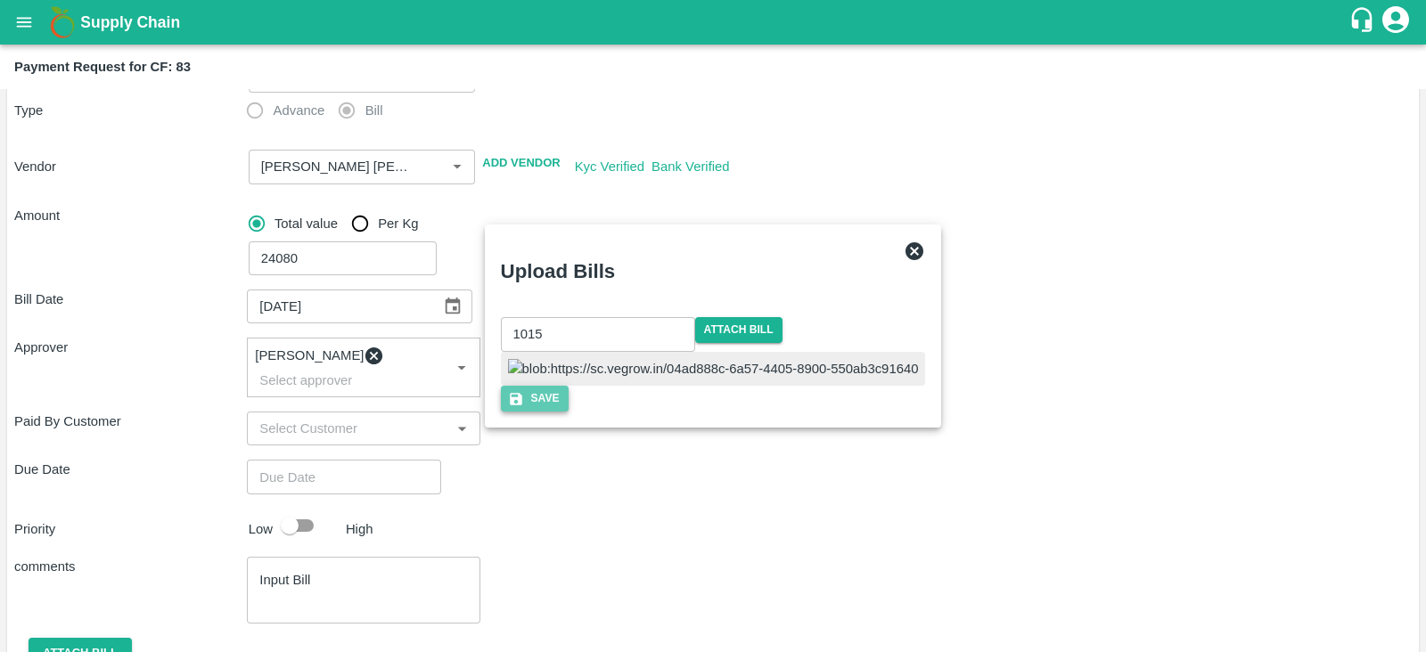
click at [569, 412] on button "Save" at bounding box center [535, 399] width 68 height 26
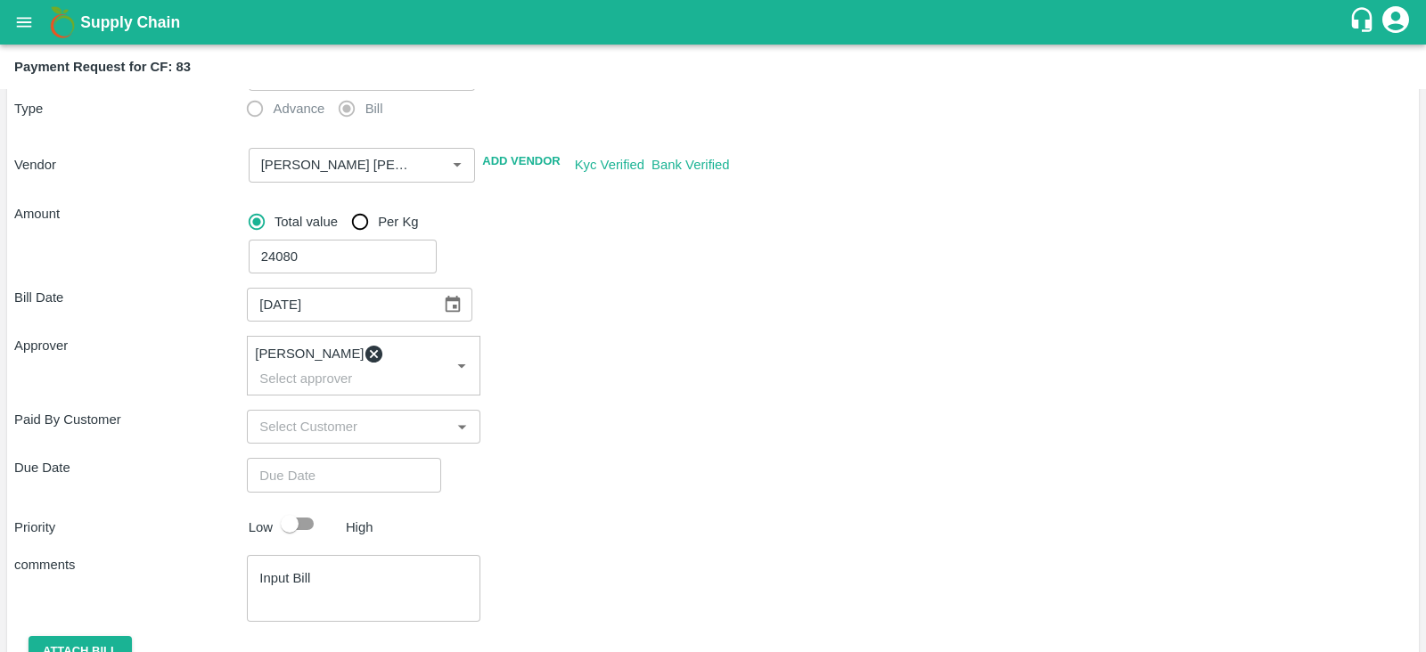
scroll to position [326, 0]
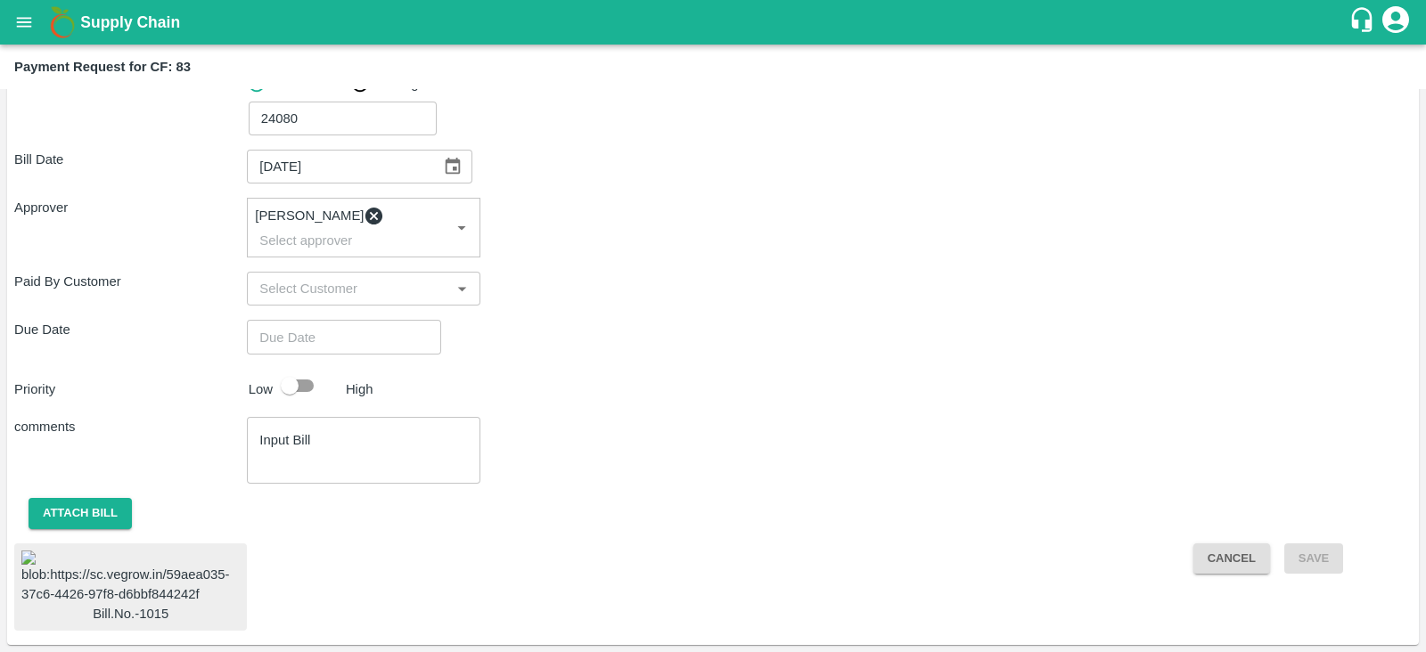
type input "DD/MM/YYYY hh:mm aa"
click at [335, 320] on input "DD/MM/YYYY hh:mm aa" at bounding box center [338, 337] width 182 height 34
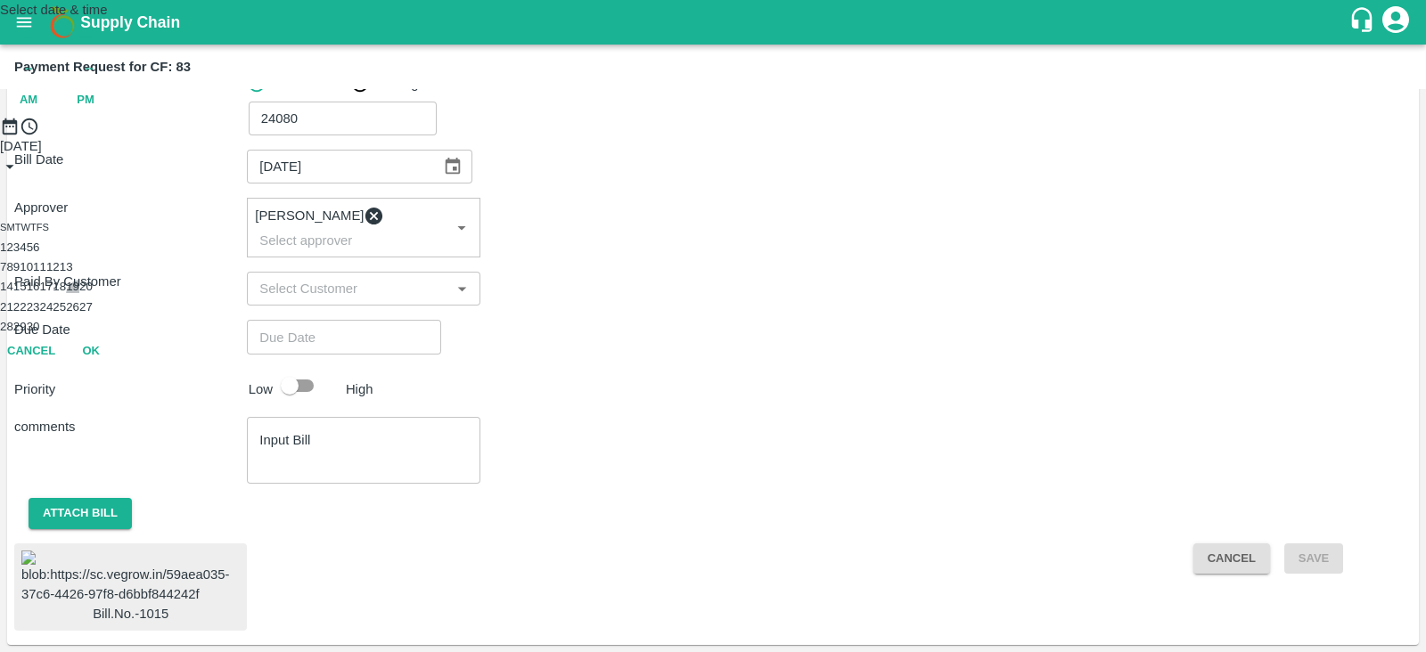
click at [79, 293] on button "19" at bounding box center [72, 286] width 13 height 13
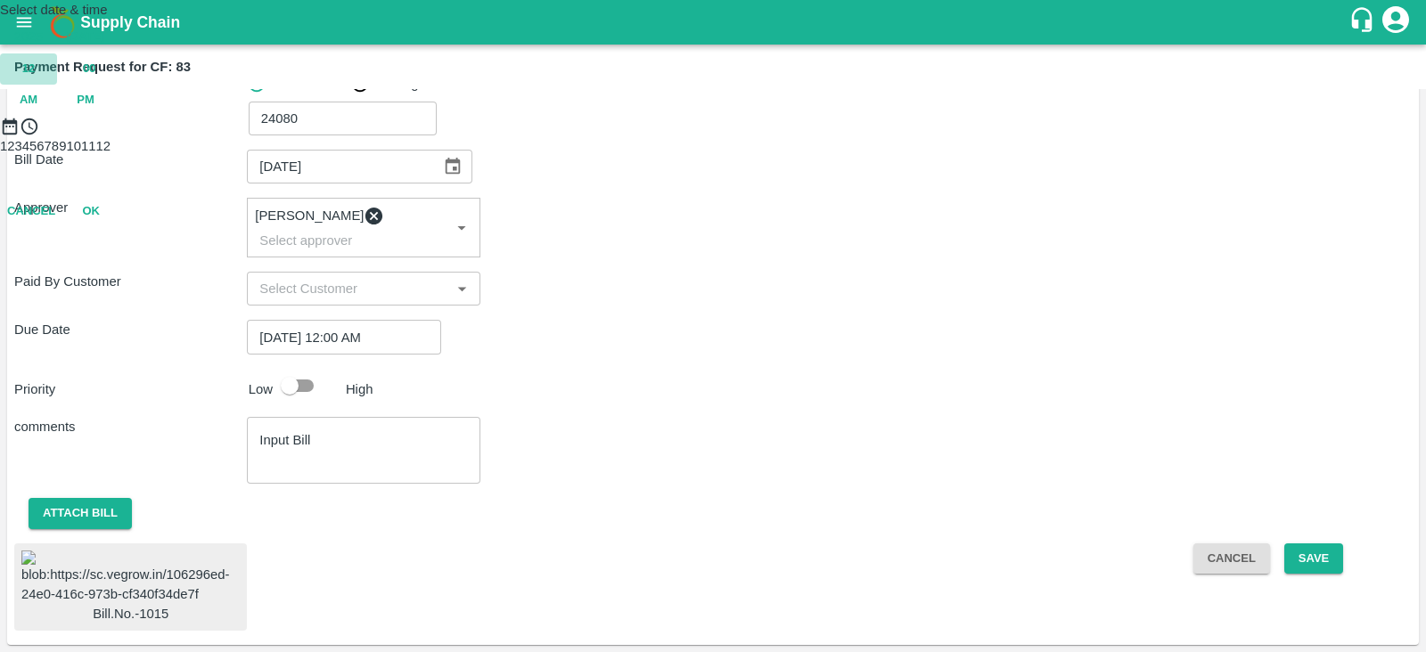
click at [35, 79] on span "12" at bounding box center [28, 69] width 12 height 21
click at [779, 136] on div at bounding box center [713, 136] width 1426 height 0
click at [94, 111] on span "PM" at bounding box center [86, 100] width 18 height 21
click at [783, 136] on div at bounding box center [713, 136] width 1426 height 0
type input "19/09/2025 02:00 PM"
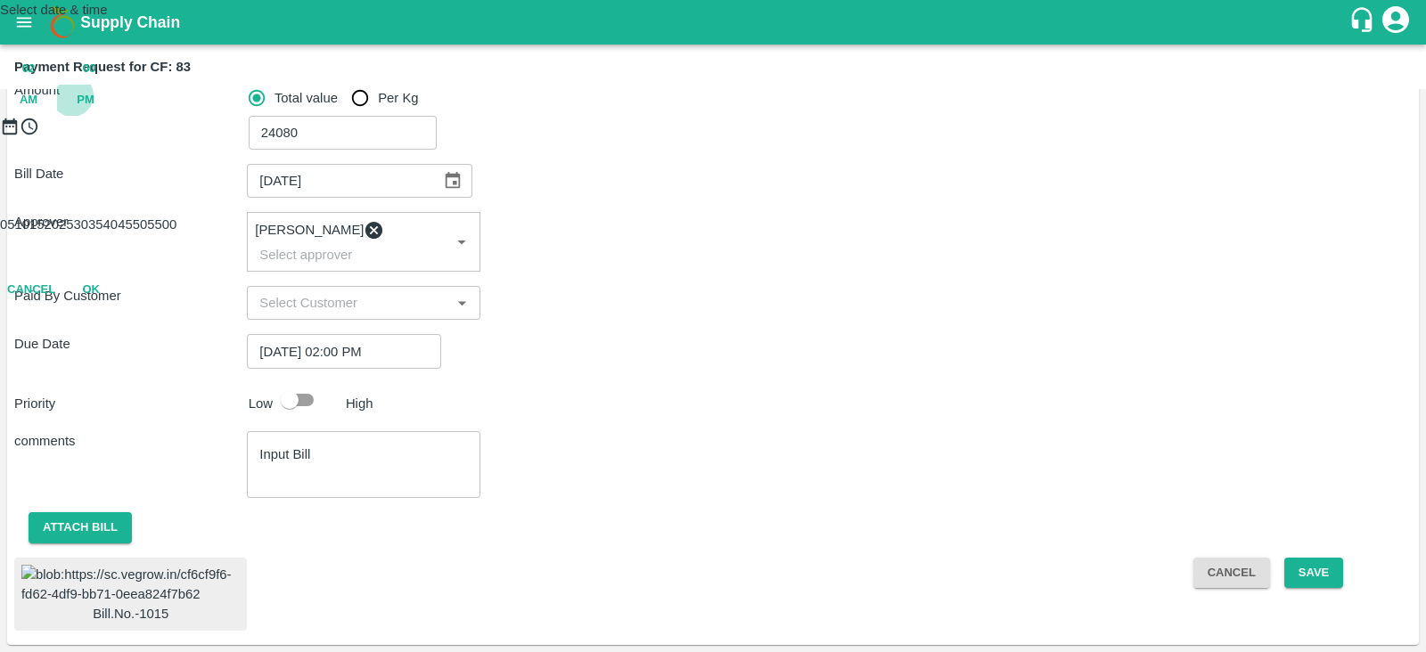
click at [94, 111] on span "PM" at bounding box center [86, 100] width 18 height 21
click at [119, 306] on button "OK" at bounding box center [90, 290] width 57 height 31
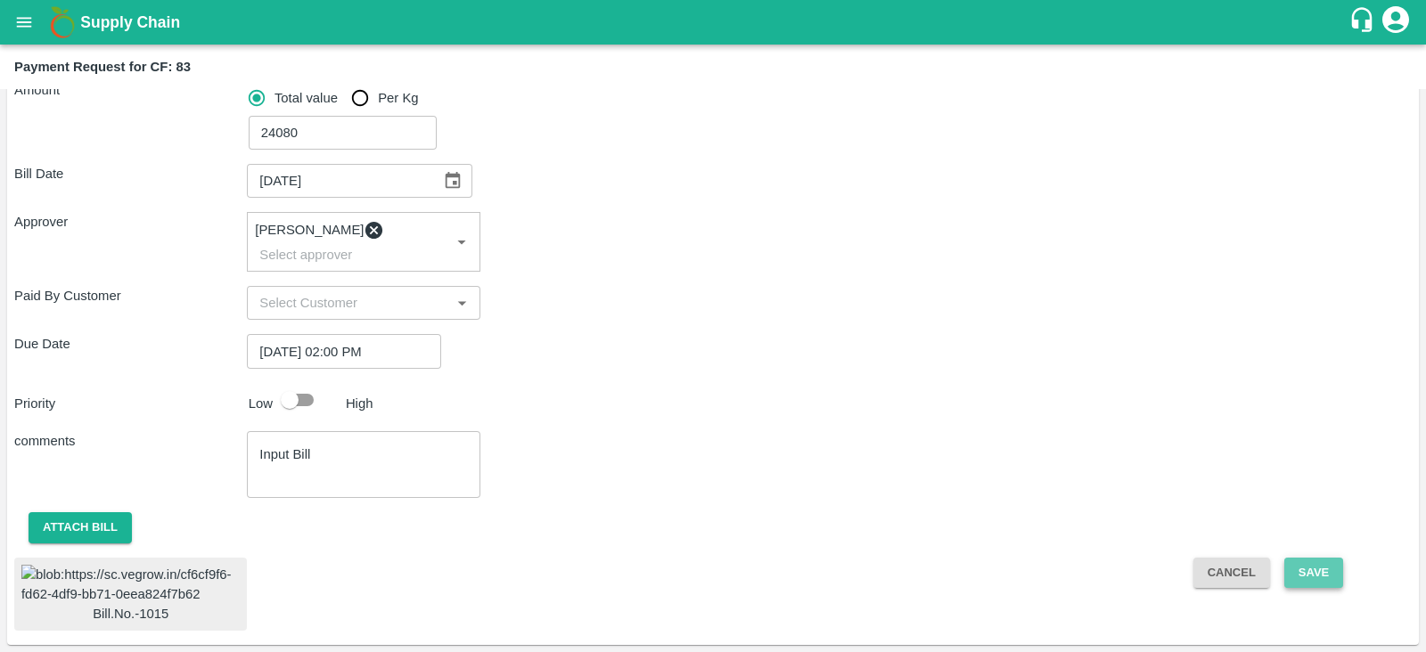
click at [1309, 558] on button "Save" at bounding box center [1313, 573] width 59 height 31
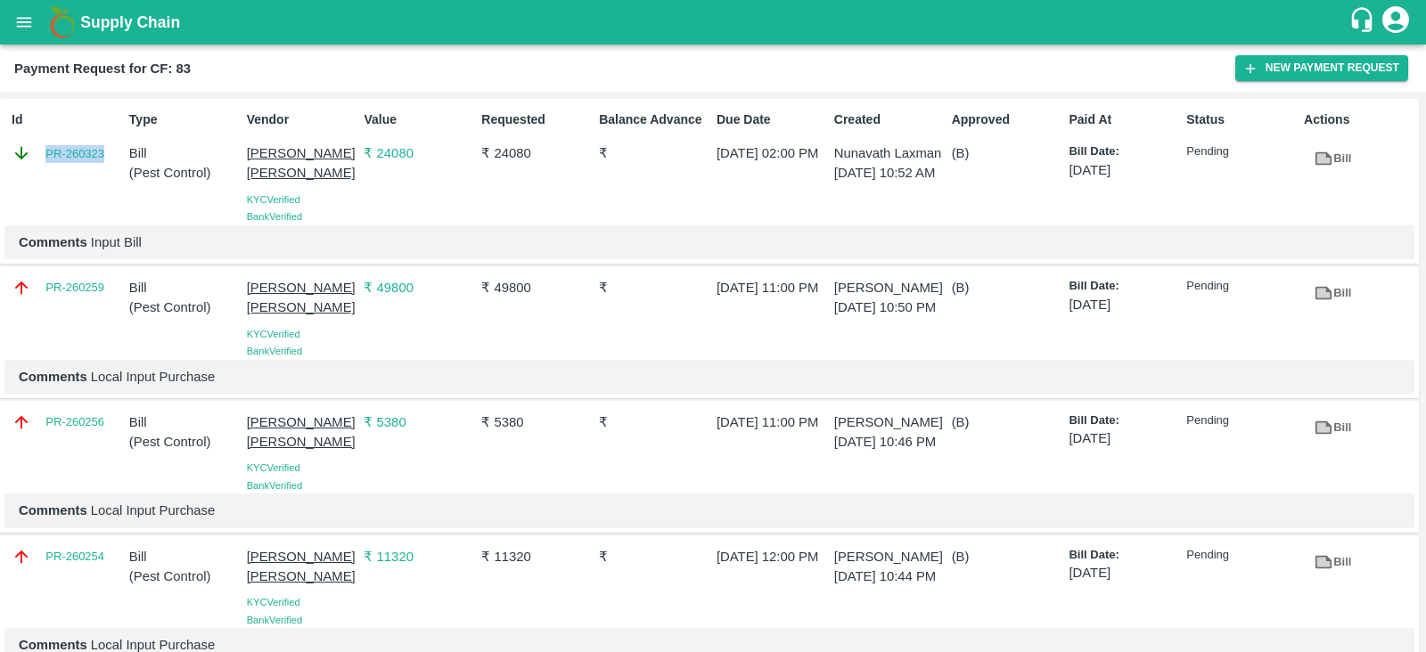
drag, startPoint x: 107, startPoint y: 152, endPoint x: 39, endPoint y: 153, distance: 67.8
click at [39, 153] on div "PR-260323" at bounding box center [67, 154] width 111 height 20
copy link "PR-260323"
click at [37, 26] on button "open drawer" at bounding box center [24, 22] width 41 height 41
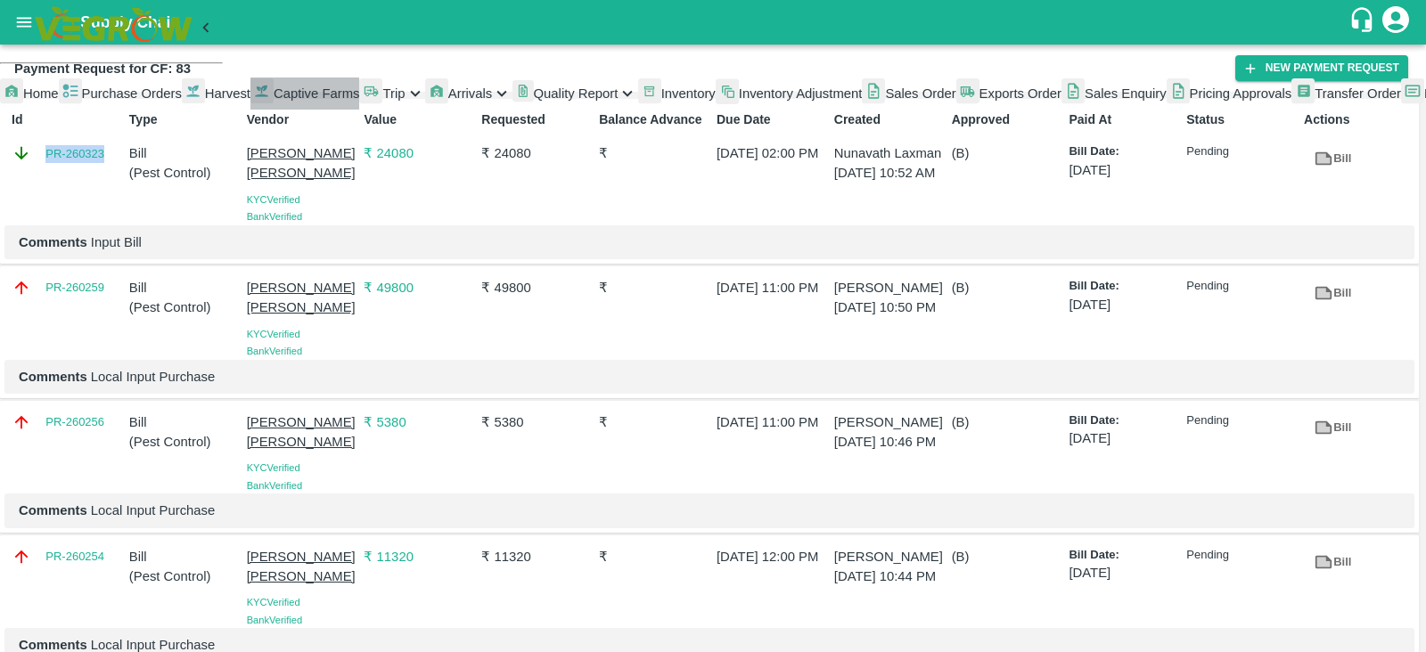
click at [274, 101] on span "Captive Farms" at bounding box center [317, 93] width 86 height 14
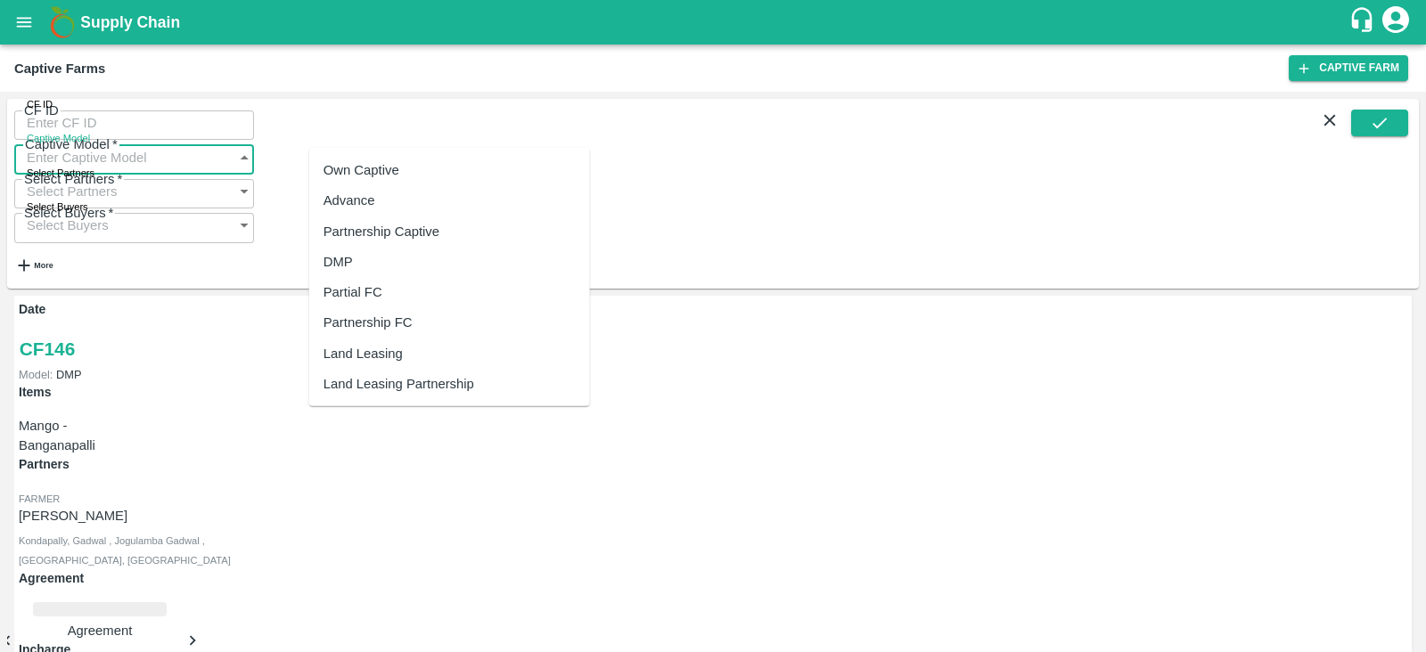
click at [219, 140] on input "Captive Model" at bounding box center [116, 157] width 205 height 34
click at [357, 345] on div "Land Leasing" at bounding box center [363, 354] width 79 height 20
type input "Land Leasing"
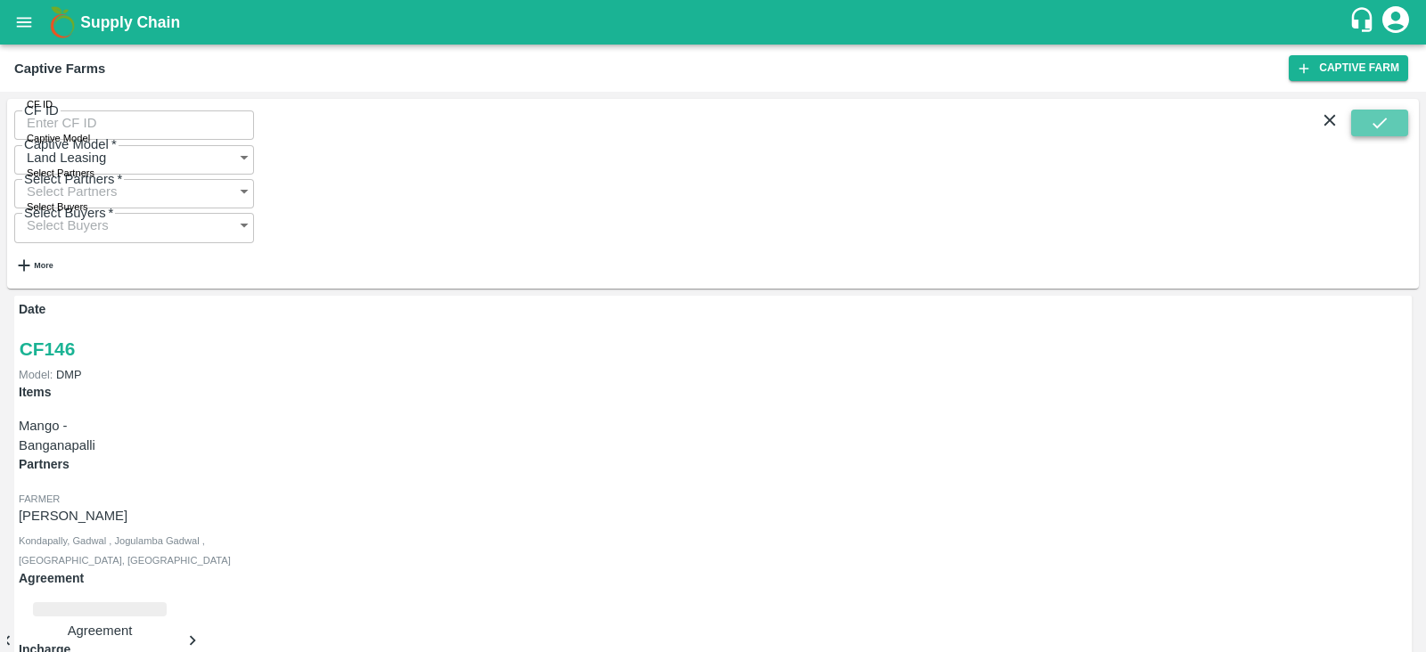
click at [1373, 128] on icon "submit" at bounding box center [1380, 123] width 20 height 20
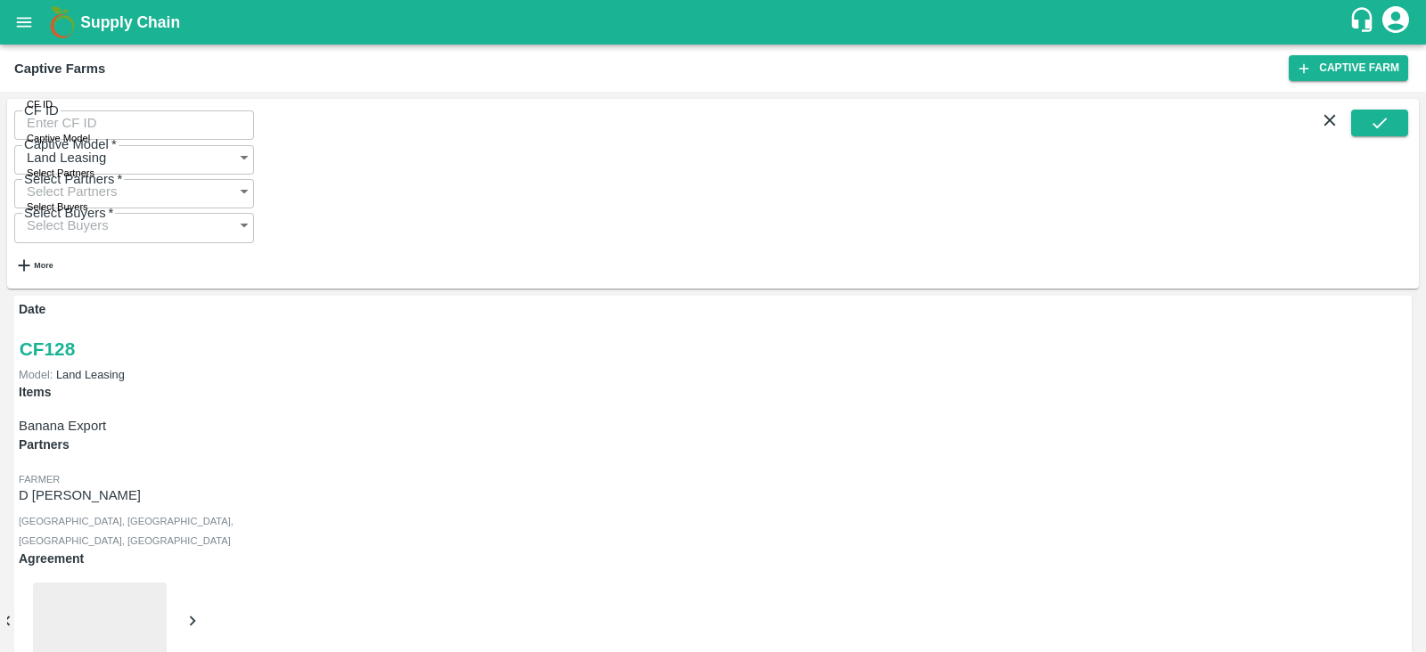
scroll to position [806, 0]
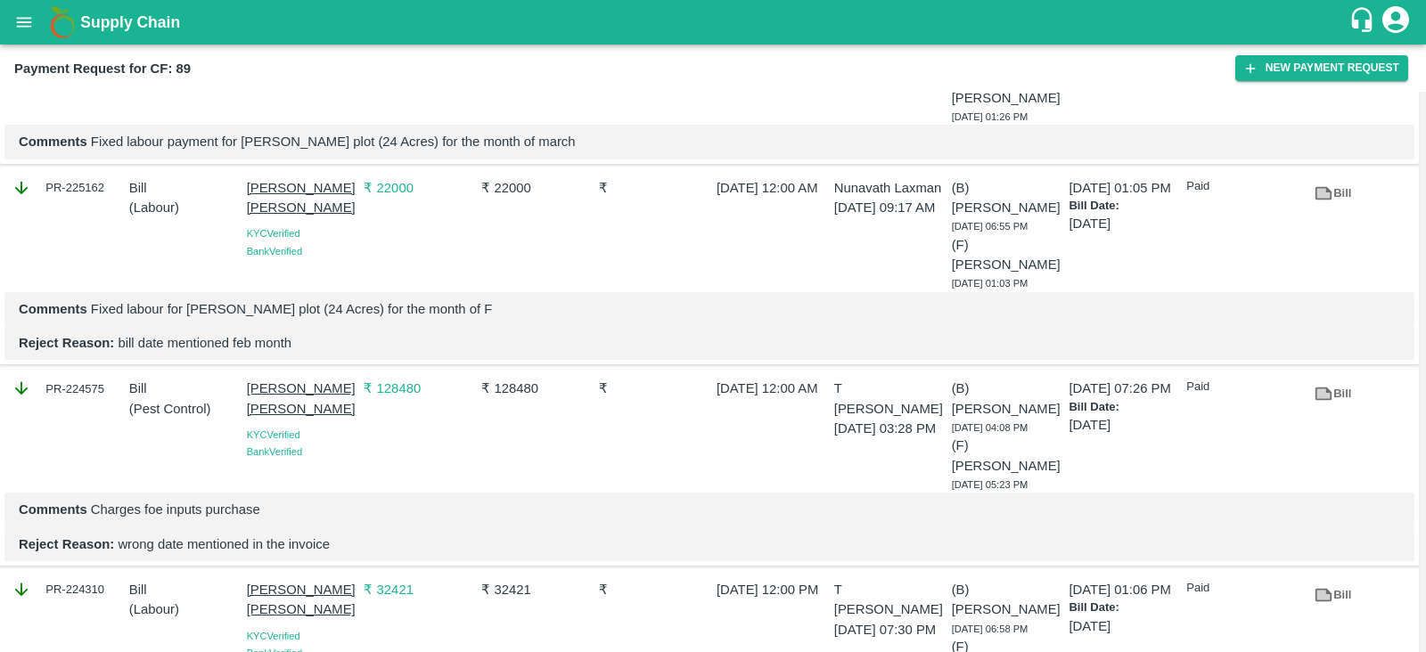
scroll to position [6979, 0]
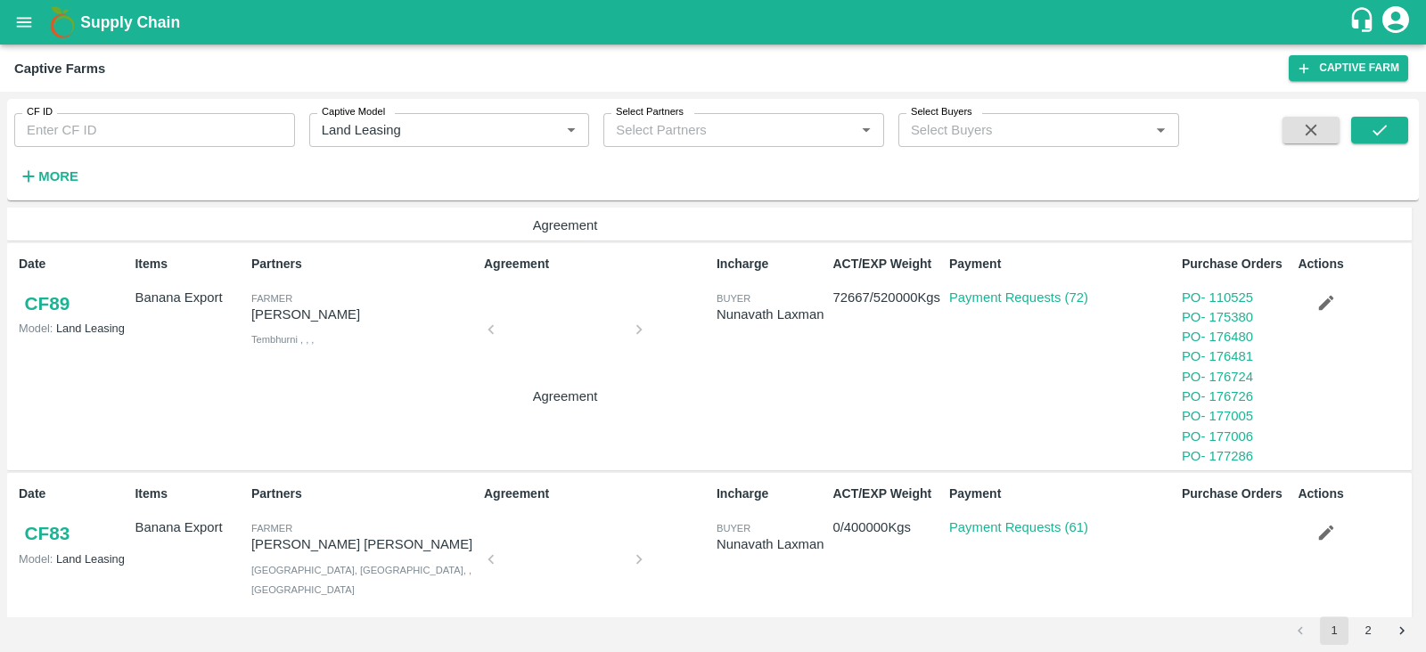
scroll to position [994, 0]
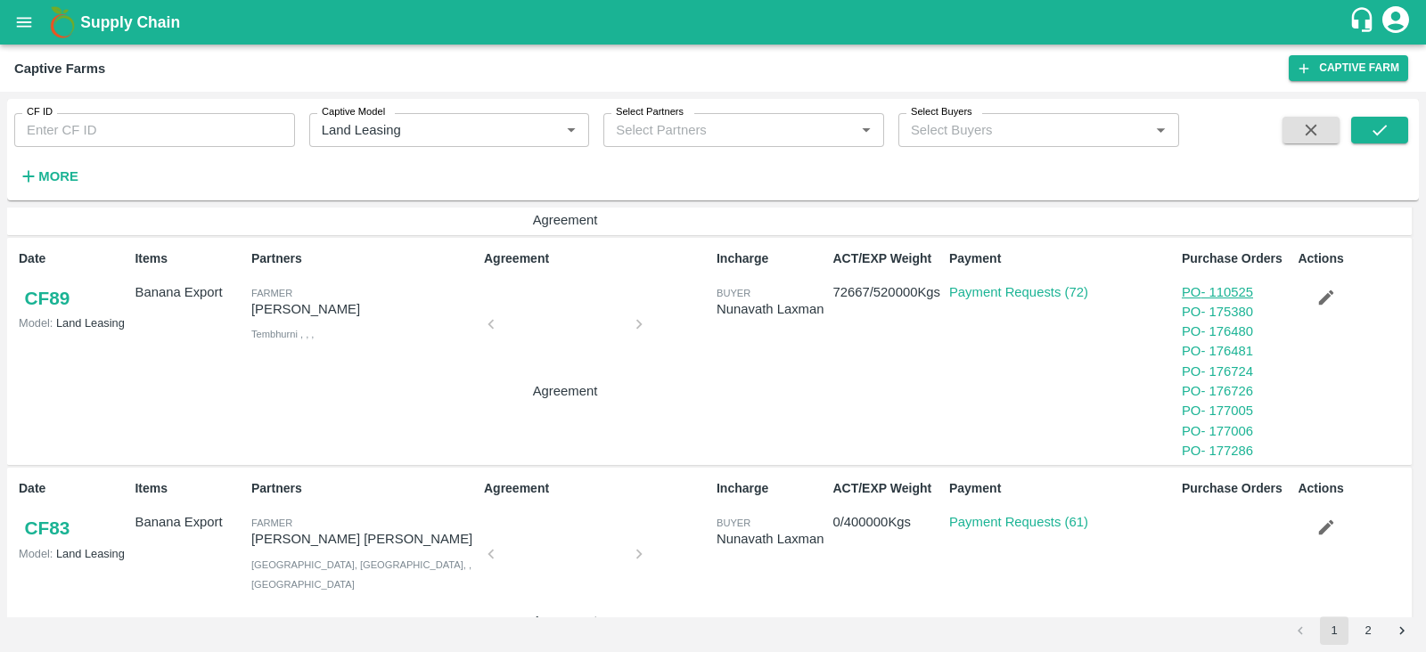
click at [1241, 295] on link "PO - 110525" at bounding box center [1217, 292] width 71 height 14
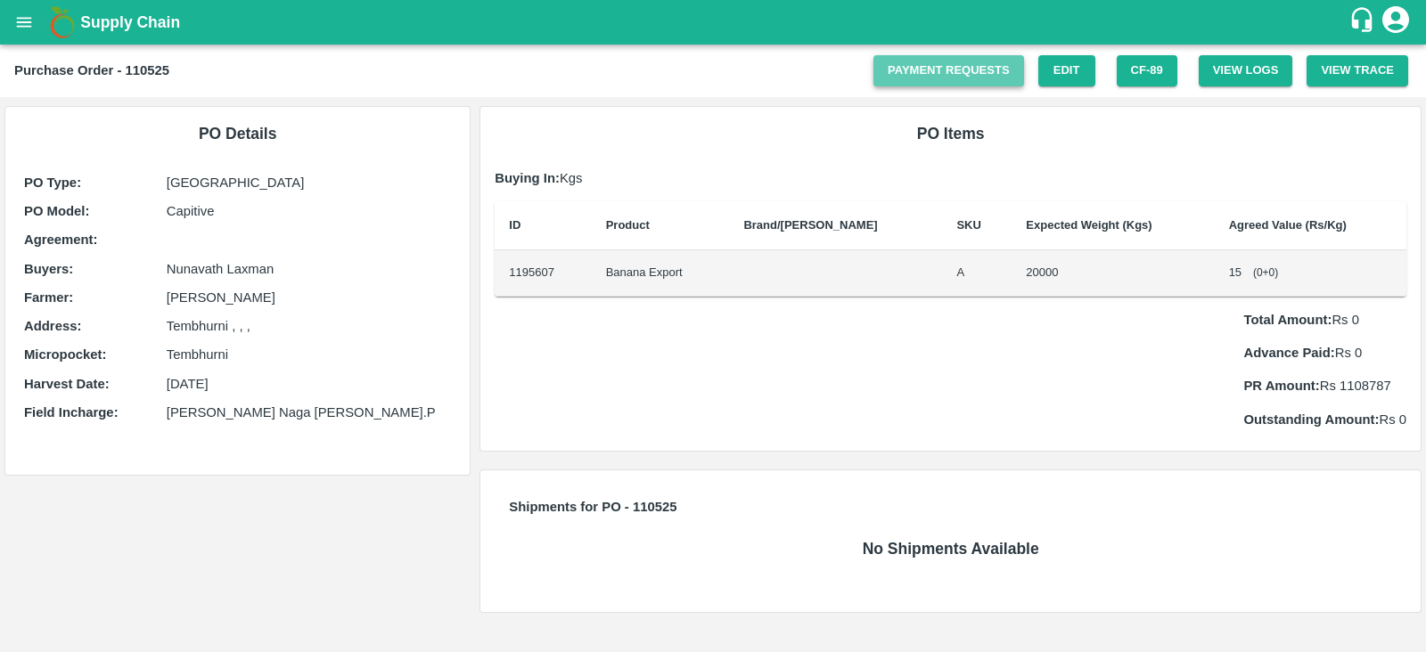
click at [957, 68] on link "Payment Requests" at bounding box center [949, 70] width 151 height 31
click at [29, 17] on icon "open drawer" at bounding box center [24, 22] width 15 height 10
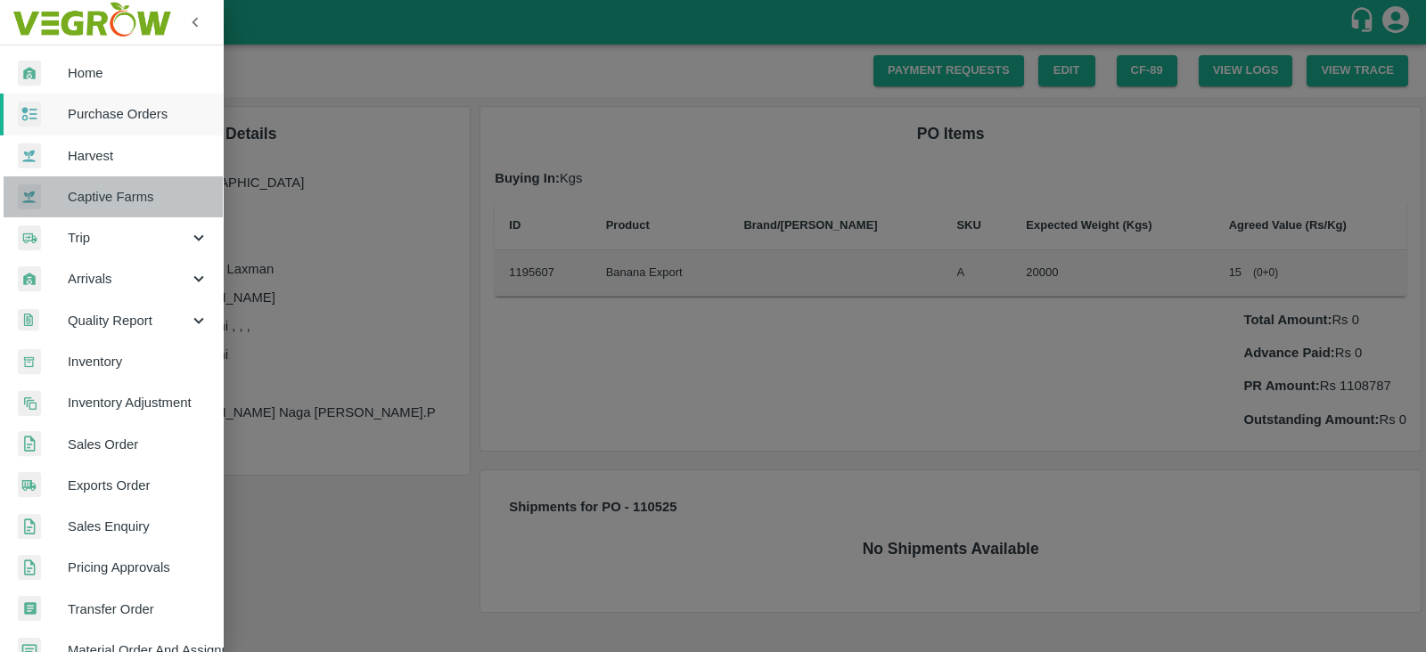
click at [138, 201] on span "Captive Farms" at bounding box center [138, 197] width 141 height 20
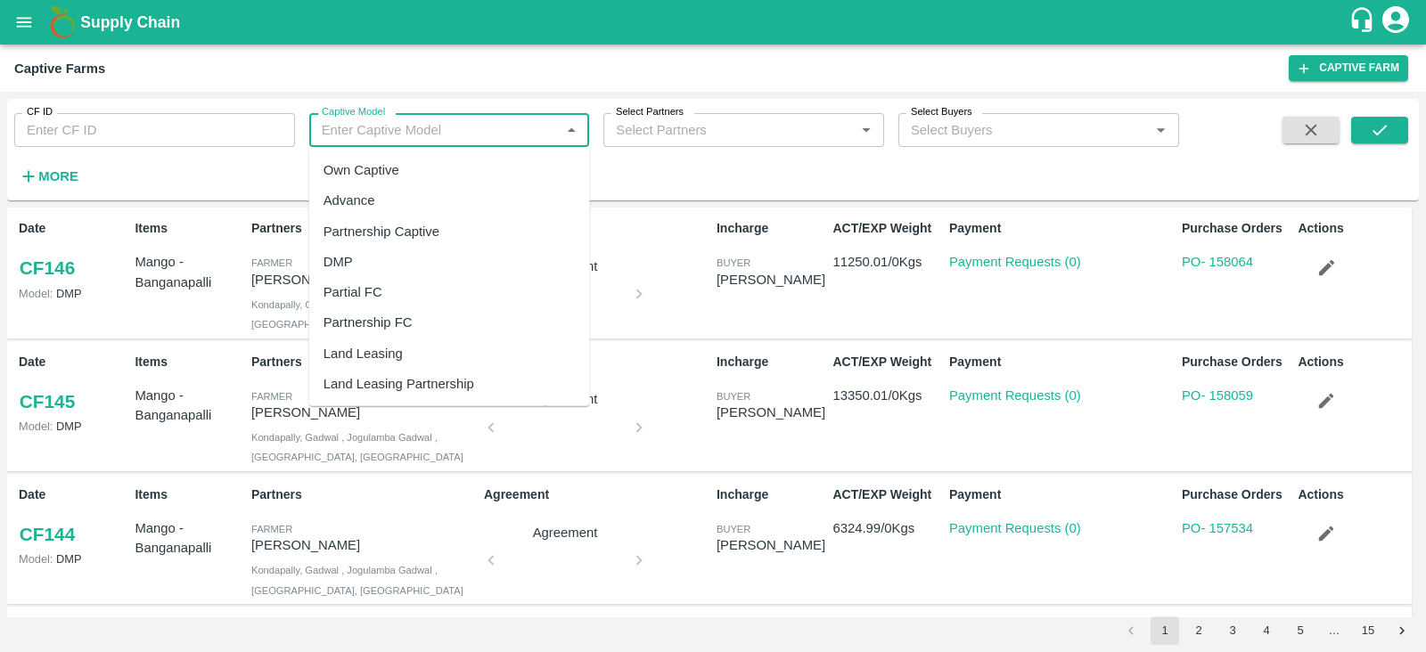
click at [410, 131] on input "Captive Model" at bounding box center [435, 130] width 241 height 23
click at [383, 348] on div "Land Leasing" at bounding box center [363, 354] width 79 height 20
type input "Land Leasing"
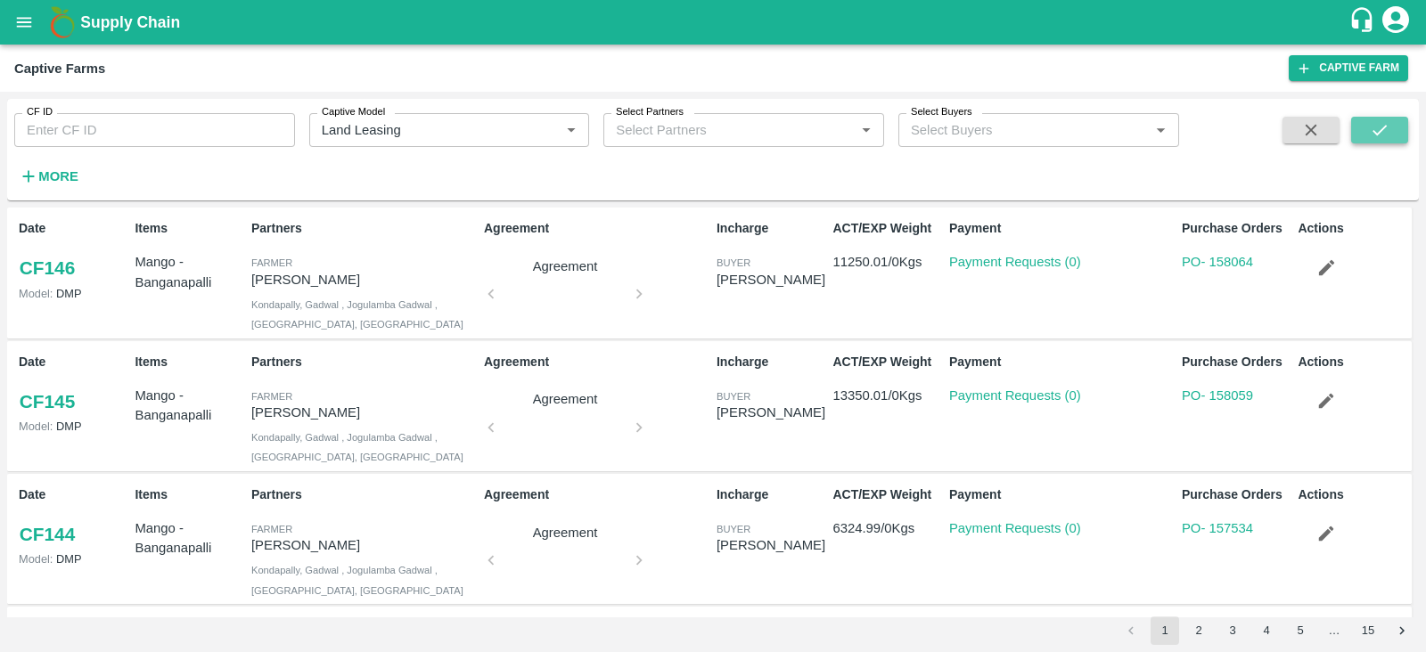
click at [1370, 138] on icon "submit" at bounding box center [1380, 130] width 20 height 20
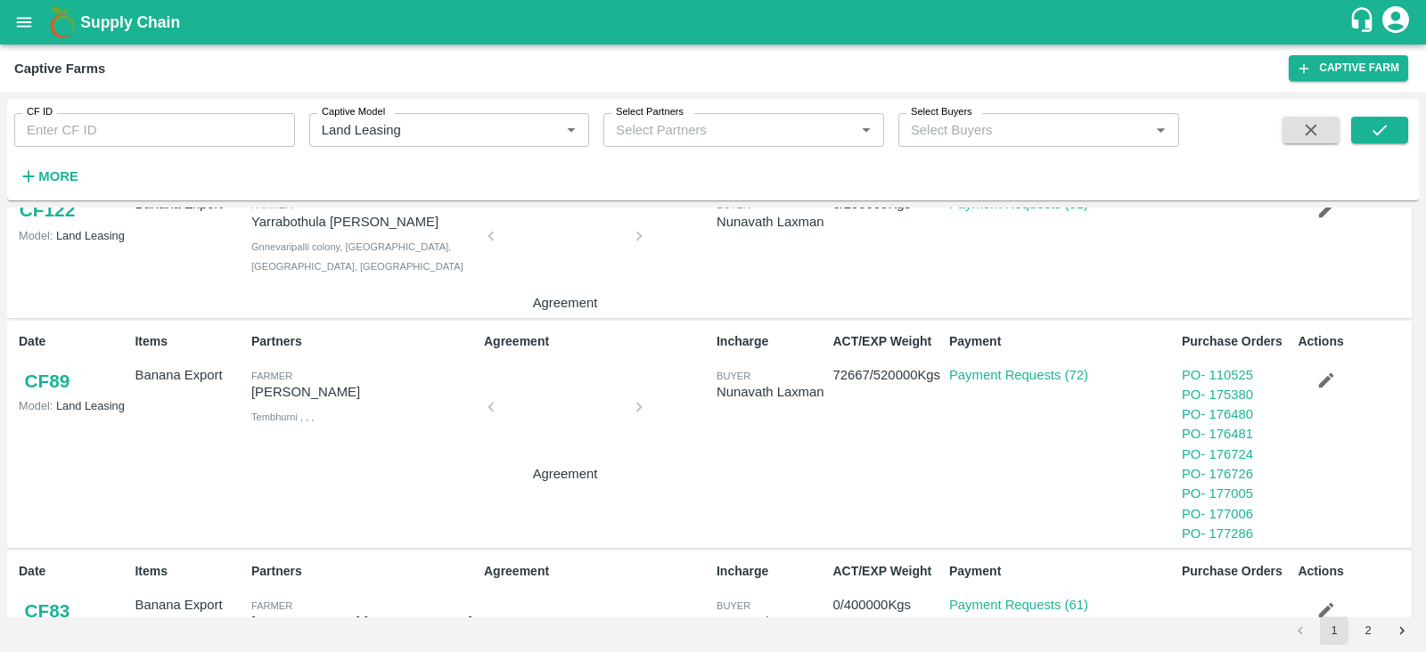
scroll to position [1371, 0]
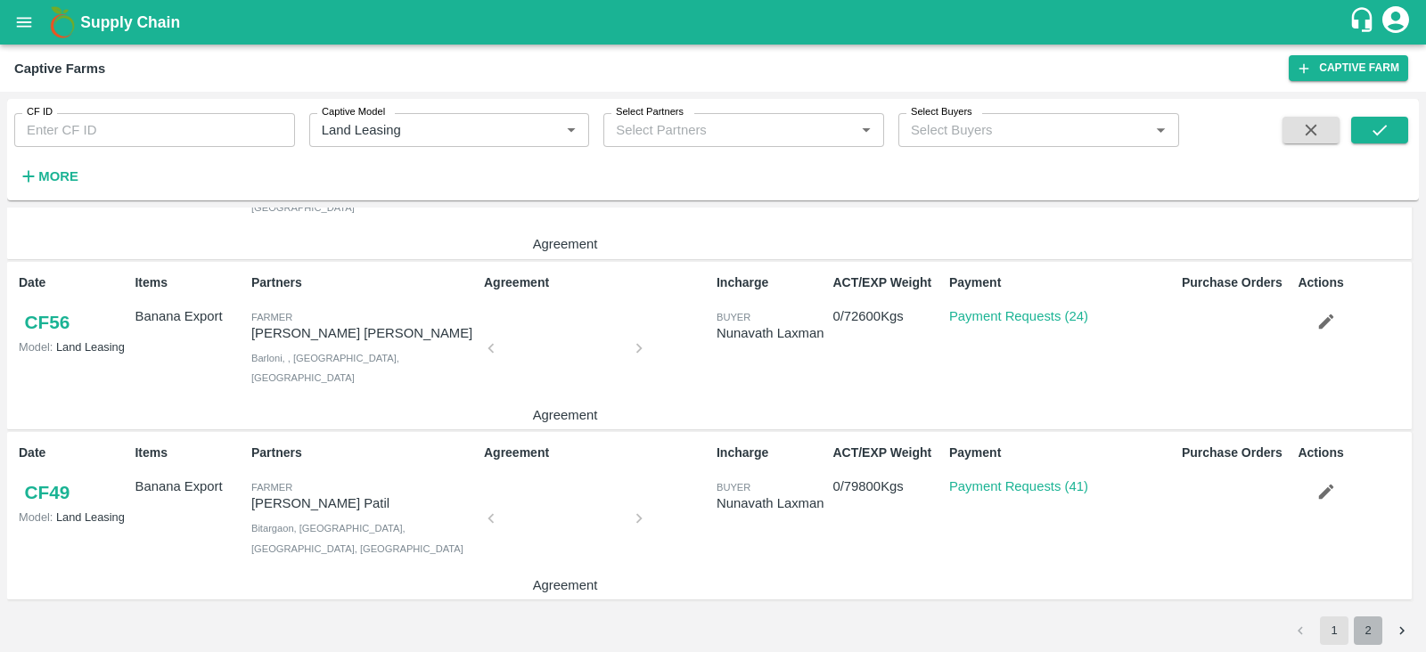
click at [1369, 628] on button "2" at bounding box center [1368, 631] width 29 height 29
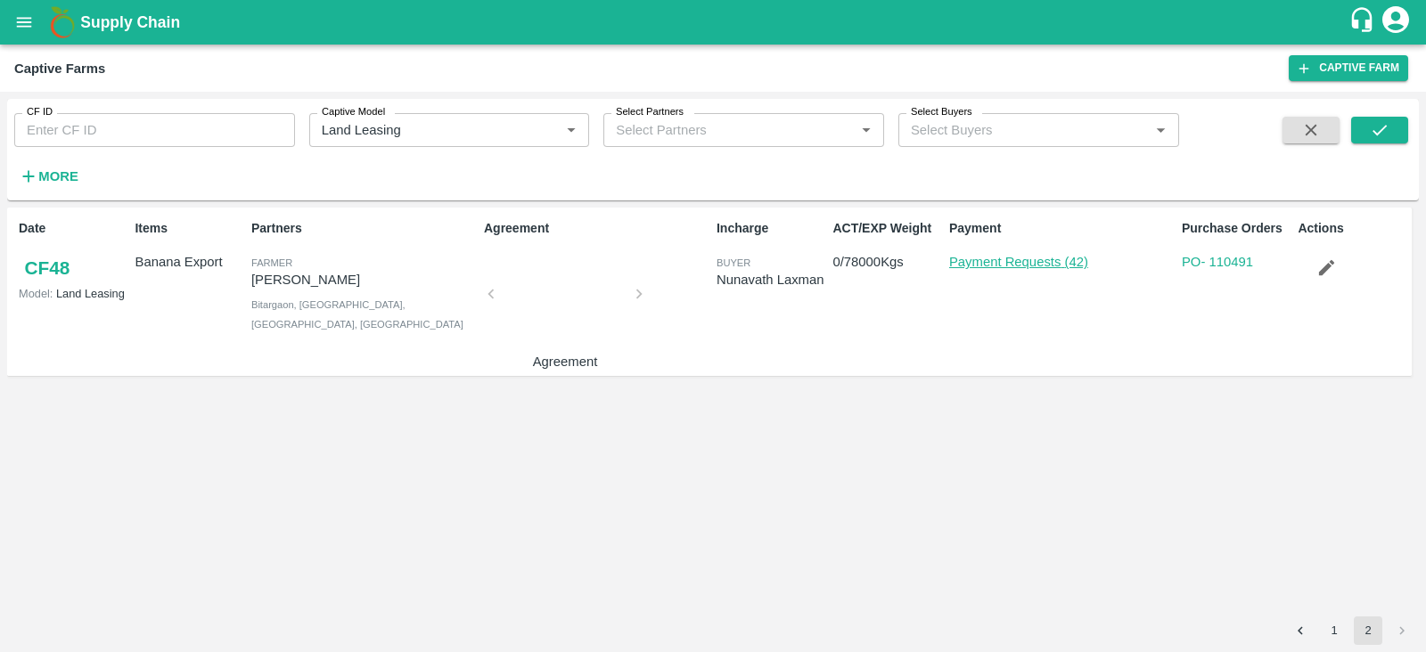
click at [1044, 266] on link "Payment Requests (42)" at bounding box center [1018, 262] width 139 height 14
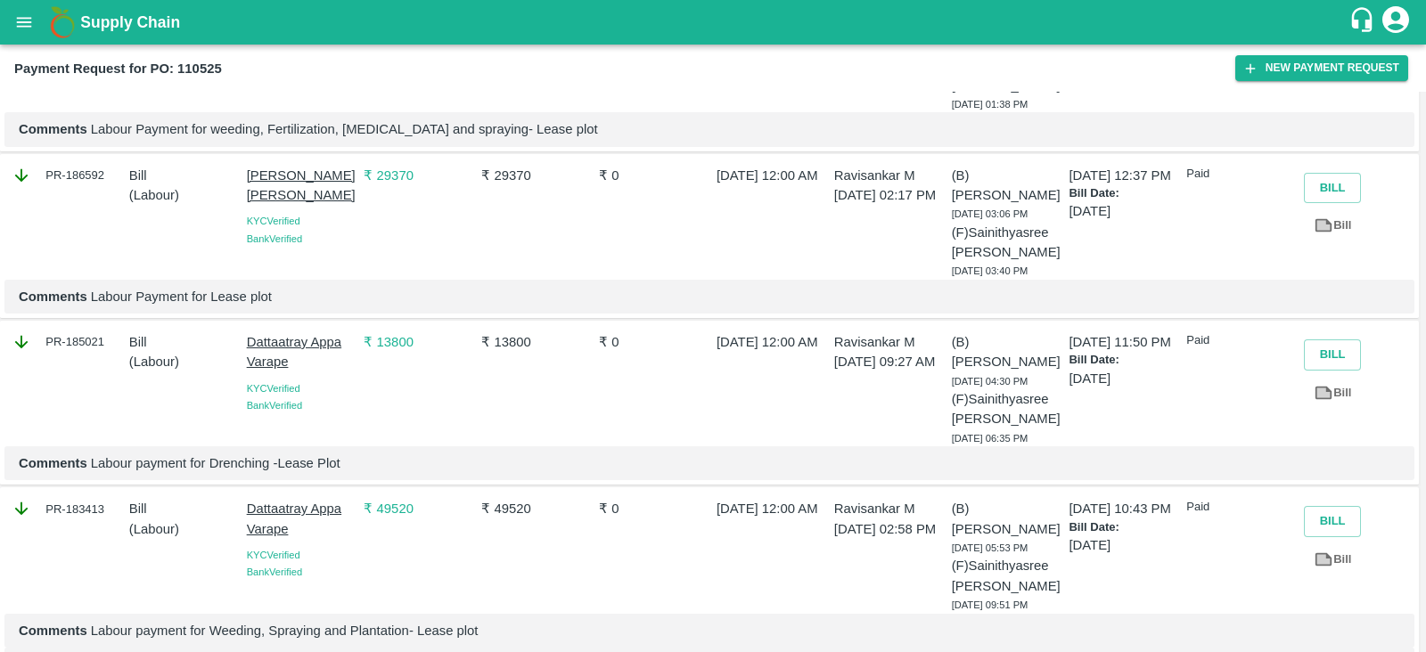
scroll to position [980, 0]
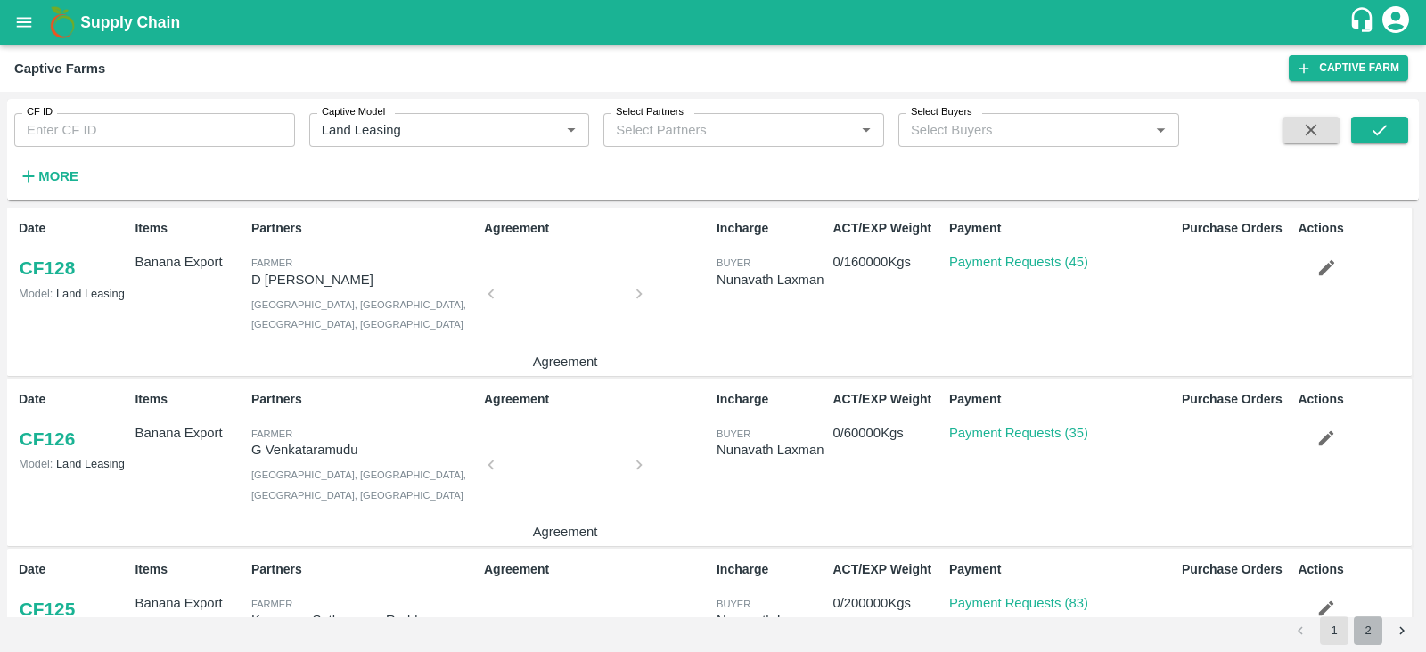
click at [1374, 625] on button "2" at bounding box center [1368, 631] width 29 height 29
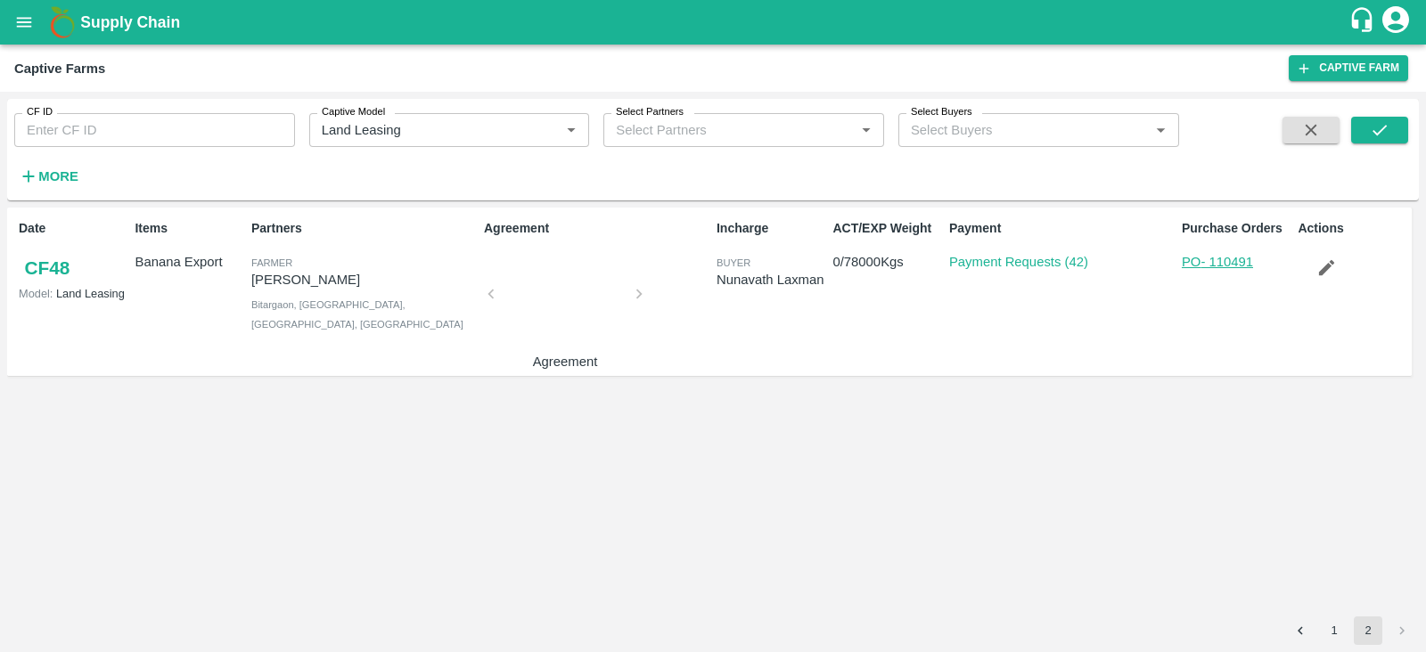
click at [1222, 263] on link "PO - 110491" at bounding box center [1217, 262] width 71 height 14
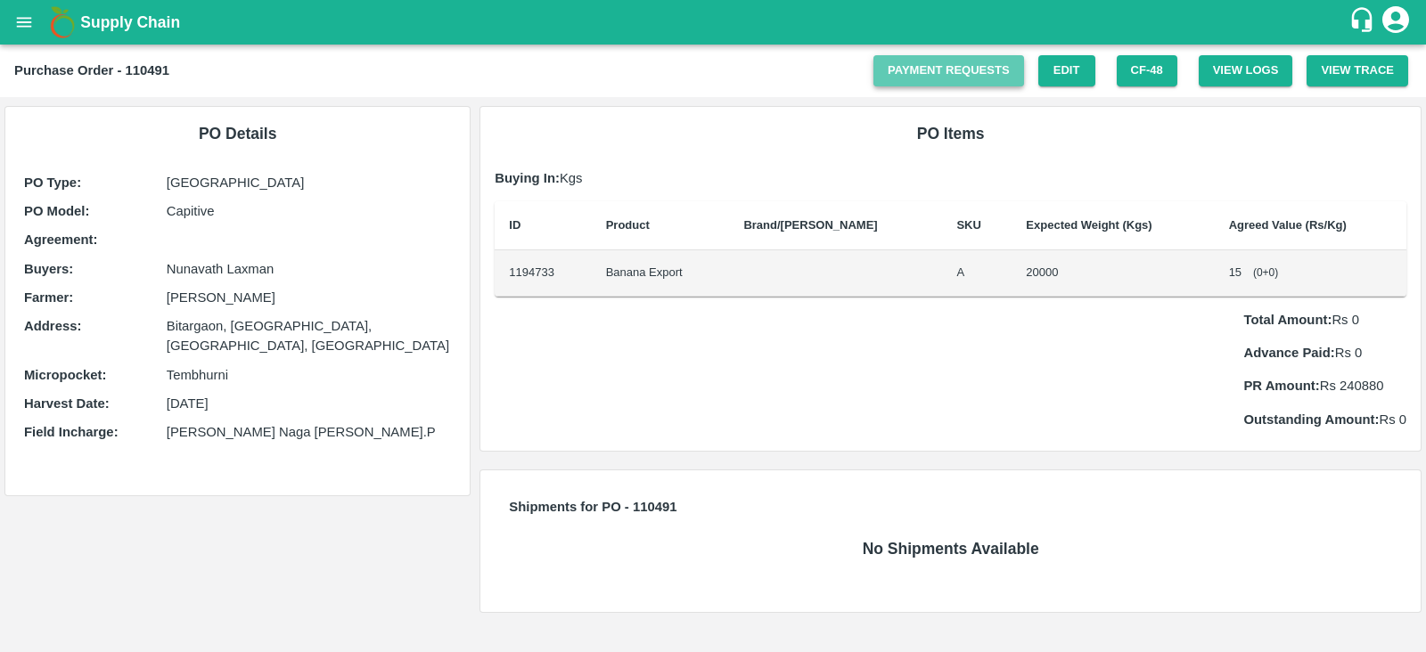
click at [923, 69] on link "Payment Requests" at bounding box center [949, 70] width 151 height 31
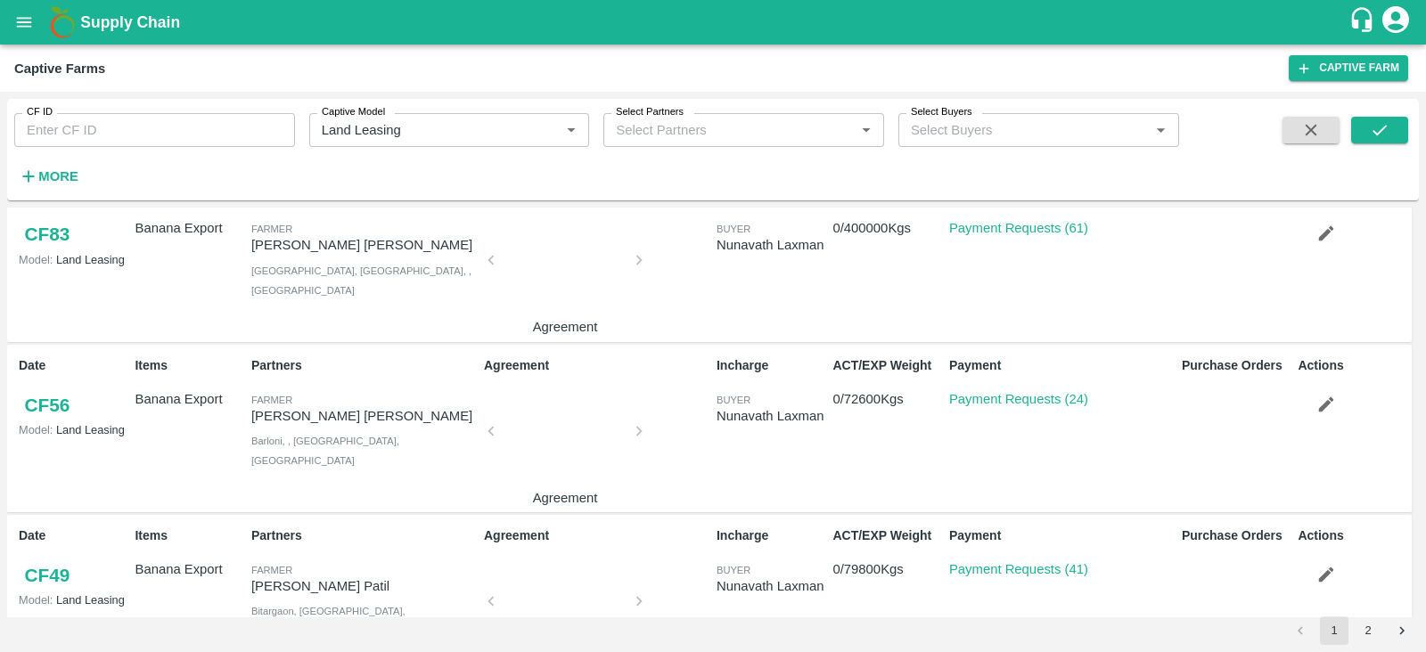
scroll to position [1371, 0]
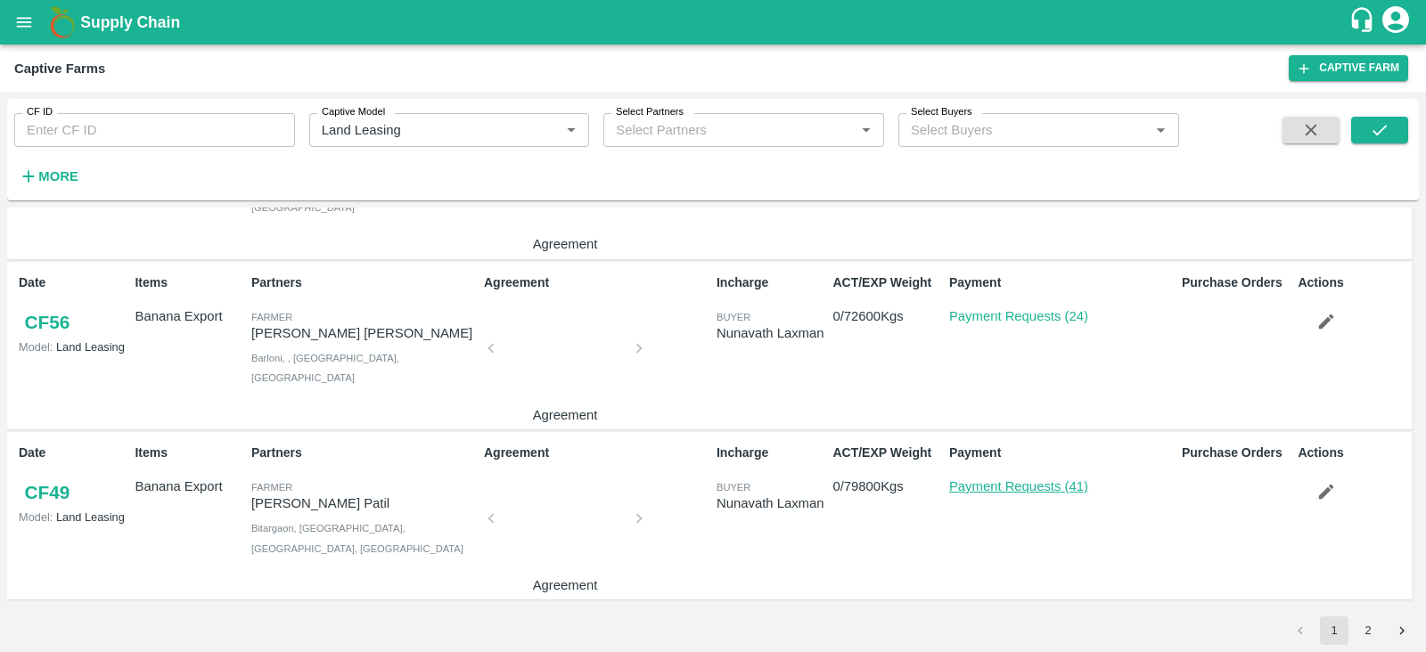
click at [982, 492] on link "Payment Requests (41)" at bounding box center [1018, 487] width 139 height 14
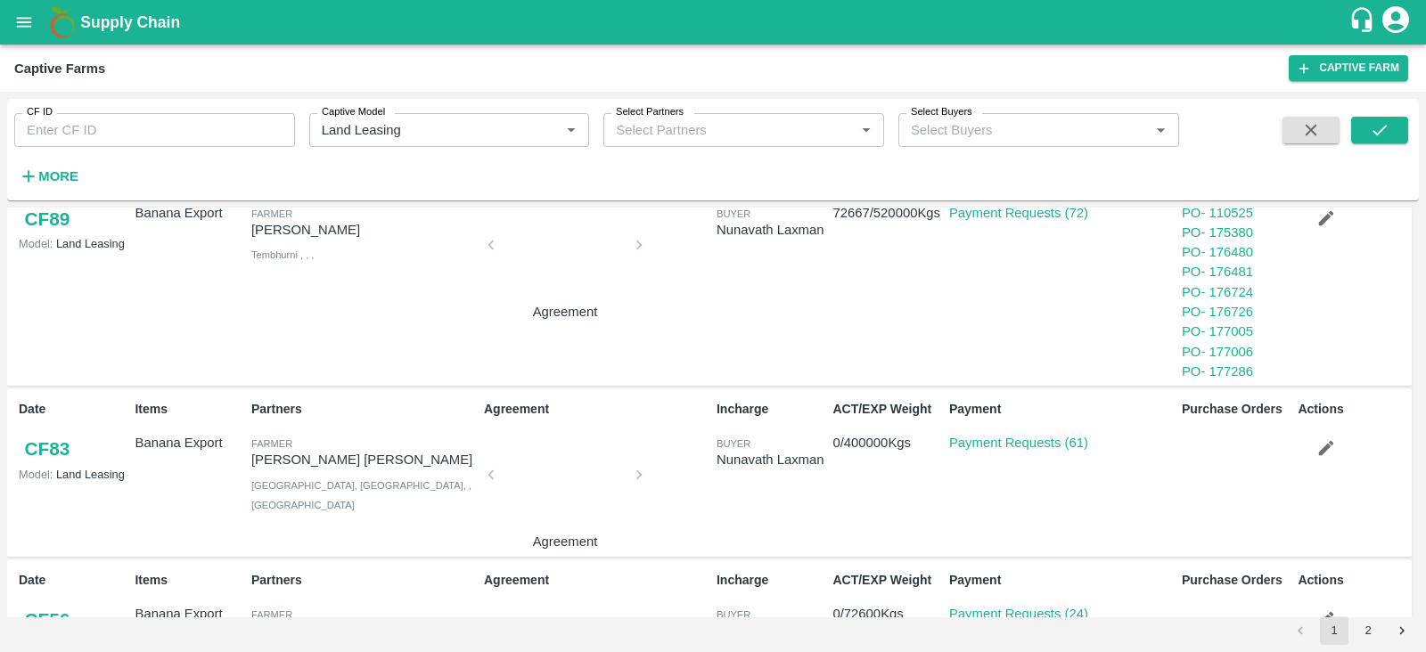
scroll to position [1371, 0]
